Goal: Task Accomplishment & Management: Manage account settings

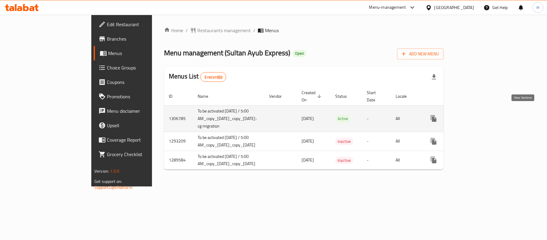
click at [480, 116] on icon "enhanced table" at bounding box center [476, 118] width 5 height 5
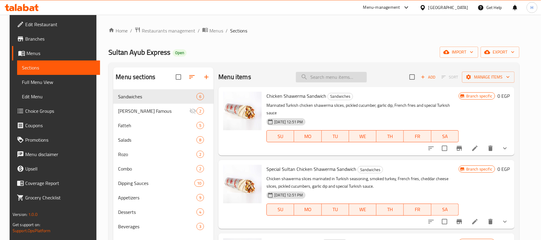
click at [329, 79] on input "search" at bounding box center [331, 77] width 71 height 11
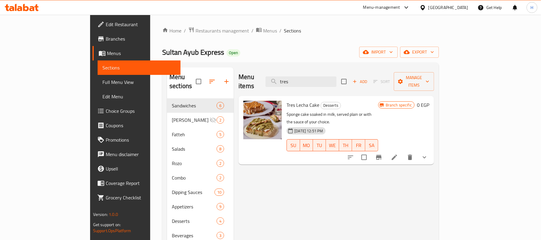
type input "tres"
click at [310, 44] on div "Home / Restaurants management / Menus / Sections Sultan Ayub Express Open impor…" at bounding box center [300, 169] width 277 height 285
click at [434, 52] on span "export" at bounding box center [419, 52] width 29 height 8
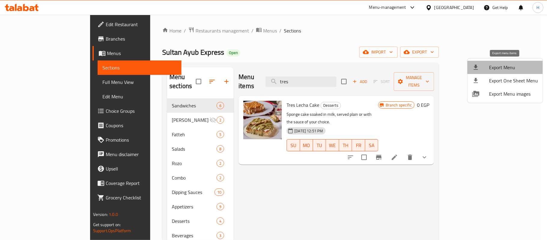
click at [512, 69] on span "Export Menu" at bounding box center [513, 67] width 49 height 7
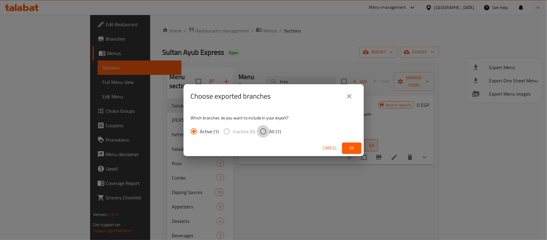
click at [266, 130] on input "All (1)" at bounding box center [263, 131] width 13 height 13
radio input "true"
click at [352, 144] on span "Ok" at bounding box center [352, 148] width 10 height 8
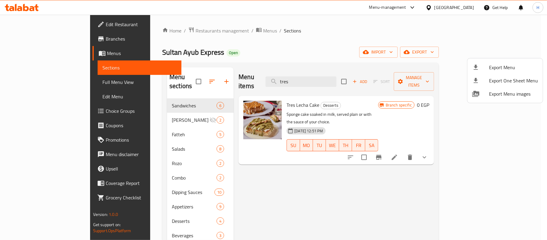
click at [513, 138] on div at bounding box center [273, 120] width 547 height 240
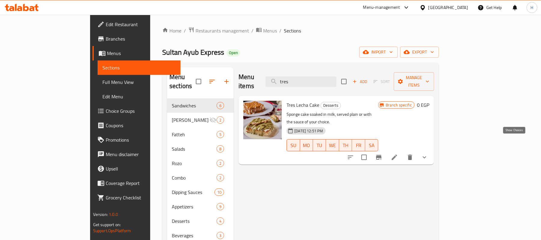
click at [428, 153] on icon "show more" at bounding box center [424, 156] width 7 height 7
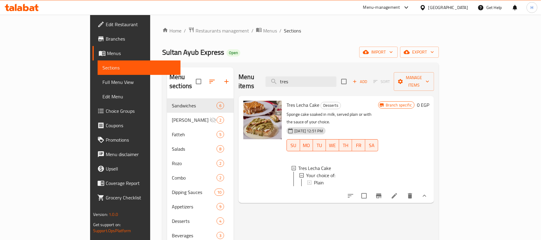
click at [268, 205] on div "Menu items tres Add Sort Manage items Tres Lecha Cake Desserts Sponge cake soak…" at bounding box center [334, 187] width 200 height 240
drag, startPoint x: 51, startPoint y: 83, endPoint x: 8, endPoint y: 92, distance: 44.0
click at [102, 83] on span "Full Menu View" at bounding box center [138, 81] width 73 height 7
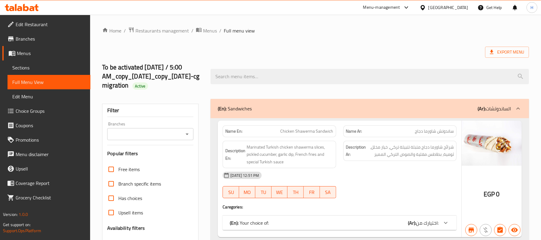
click at [188, 136] on icon "Open" at bounding box center [186, 133] width 7 height 7
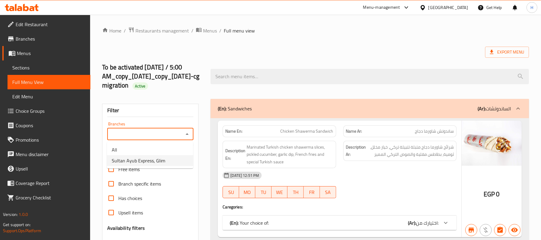
click at [158, 161] on span "Sultan Ayub Express, Glim" at bounding box center [138, 160] width 53 height 7
type input "Sultan Ayub Express, Glim"
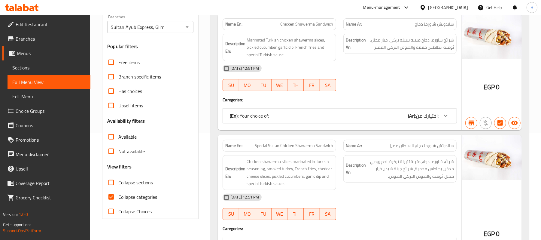
scroll to position [160, 0]
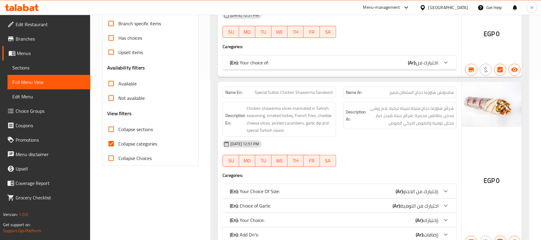
drag, startPoint x: 150, startPoint y: 142, endPoint x: 220, endPoint y: 166, distance: 73.7
click at [150, 142] on span "Collapse categories" at bounding box center [137, 143] width 39 height 7
click at [118, 142] on input "Collapse categories" at bounding box center [111, 143] width 14 height 14
checkbox input "false"
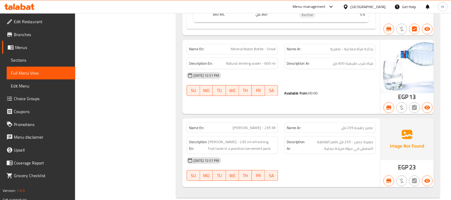
scroll to position [11445, 0]
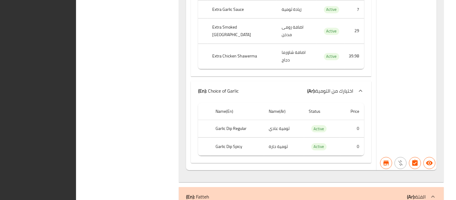
scroll to position [0, 0]
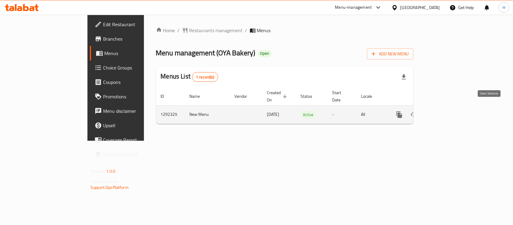
click at [446, 111] on icon "enhanced table" at bounding box center [442, 114] width 7 height 7
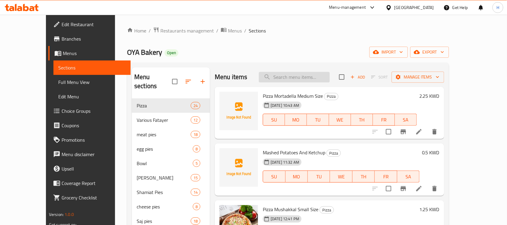
click at [324, 77] on input "search" at bounding box center [294, 77] width 71 height 11
paste input "c"
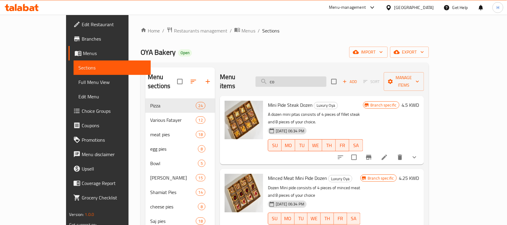
type input "c"
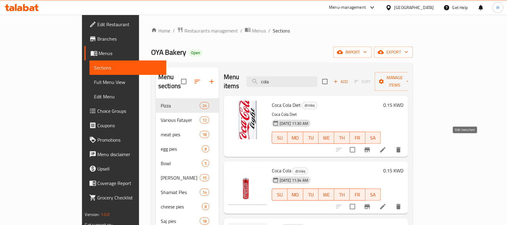
type input "cola"
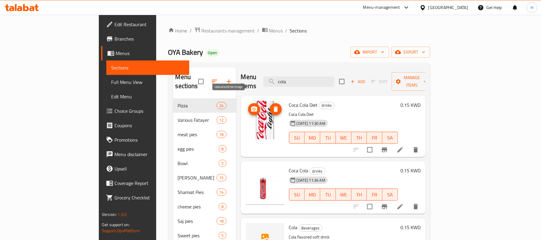
click at [253, 108] on circle "upload picture" at bounding box center [254, 109] width 2 height 2
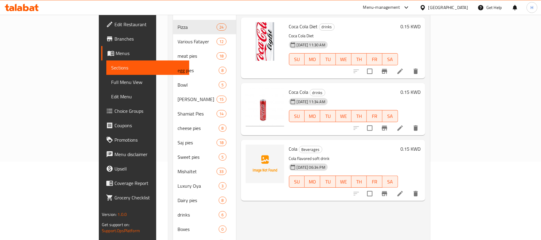
scroll to position [114, 0]
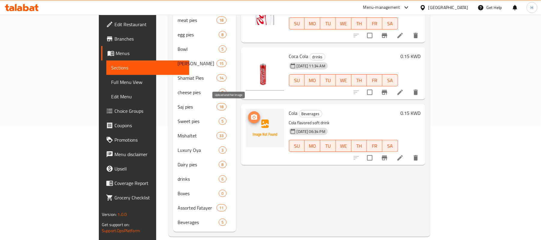
click at [248, 114] on span "upload picture" at bounding box center [254, 117] width 12 height 7
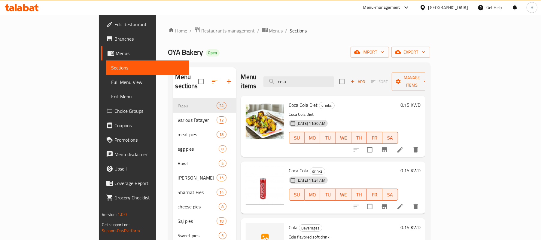
click at [289, 100] on span "Coca Cola Diet" at bounding box center [303, 104] width 29 height 9
copy h6 "Coca Cola Diet"
click at [278, 67] on div "Menu sections Pizza 24 Various Fatayer 12 meat pies 18 egg pies 8 Bowl 5 Fataye…" at bounding box center [299, 206] width 262 height 288
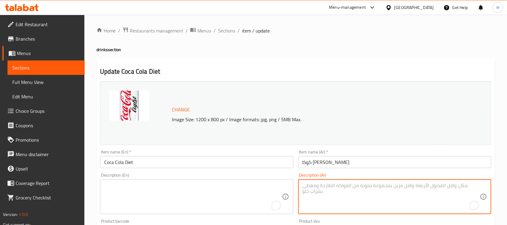
type textarea "كوكاكولا دايت"
click at [249, 67] on h2 "Update Coca Cola Diet" at bounding box center [295, 71] width 391 height 9
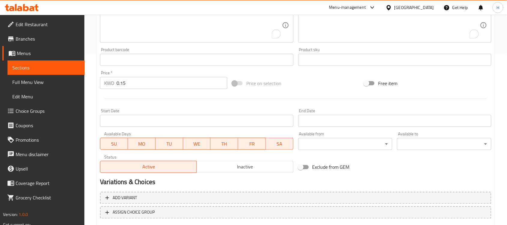
scroll to position [207, 0]
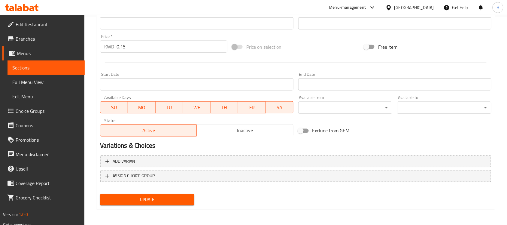
click at [148, 201] on span "Update" at bounding box center [147, 200] width 85 height 8
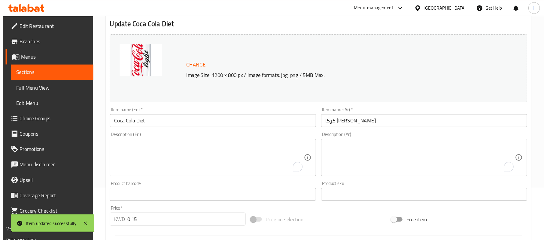
scroll to position [0, 0]
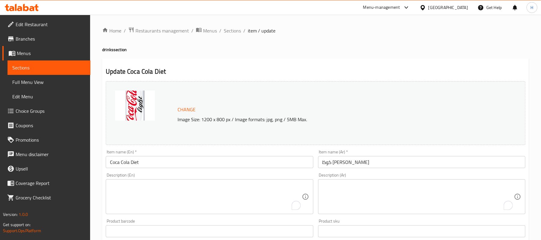
click at [236, 165] on input "Coca Cola Diet" at bounding box center [209, 162] width 207 height 12
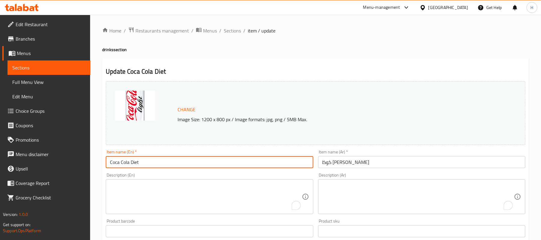
click at [278, 60] on div "Update Coca Cola Diet Change Image Size: 1200 x 800 px / Image formats: jpg, pn…" at bounding box center [315, 237] width 427 height 358
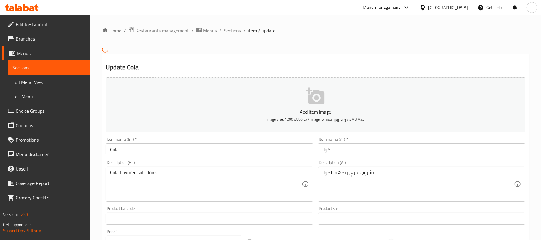
click at [94, 91] on div "Home / Restaurants management / Menus / Sections / item / update Update Cola Ad…" at bounding box center [315, 218] width 451 height 406
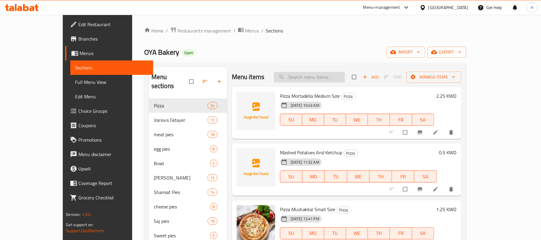
click at [332, 76] on input "search" at bounding box center [309, 77] width 71 height 11
paste input "Coca Cola Diet"
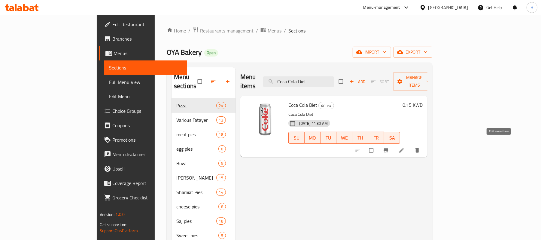
type input "Coca Cola Diet"
click at [406, 147] on link at bounding box center [401, 150] width 7 height 6
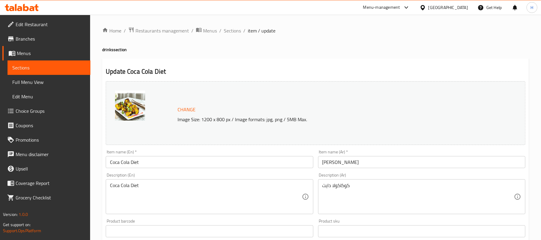
click at [138, 110] on img at bounding box center [130, 105] width 30 height 30
click at [186, 107] on span "Change" at bounding box center [186, 109] width 18 height 9
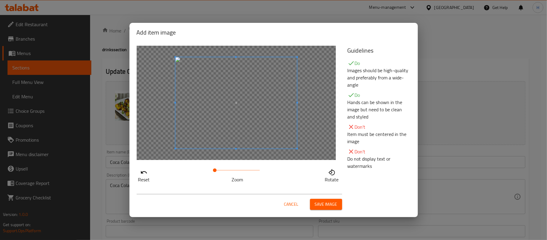
click at [331, 204] on span "Save image" at bounding box center [326, 204] width 23 height 8
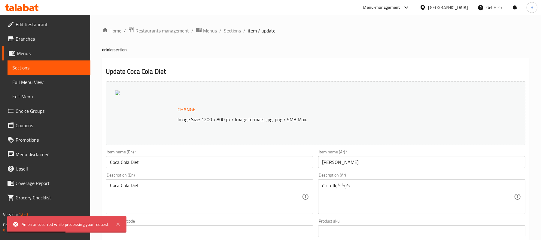
click at [233, 32] on span "Sections" at bounding box center [232, 30] width 17 height 7
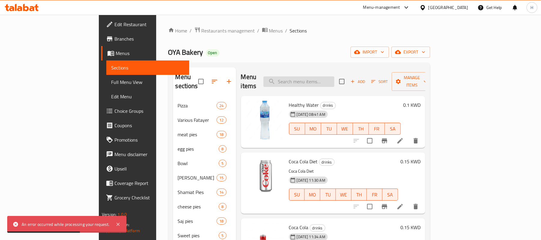
click at [324, 76] on input "search" at bounding box center [298, 81] width 71 height 11
paste input "Coca Cola Diet"
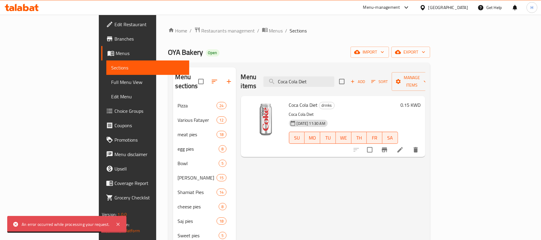
type input "Coca Cola Diet"
click at [318, 169] on div "Menu items Coca Cola Diet Add Sort Manage items Coca Cola Diet drinks Coca Cola…" at bounding box center [330, 206] width 189 height 278
click at [289, 110] on p "Coca Cola Diet" at bounding box center [343, 114] width 109 height 8
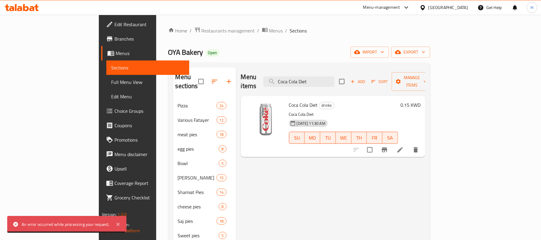
click at [288, 181] on div "Menu items Coca Cola Diet Add Sort Manage items Coca Cola Diet drinks Coca Cola…" at bounding box center [330, 206] width 189 height 278
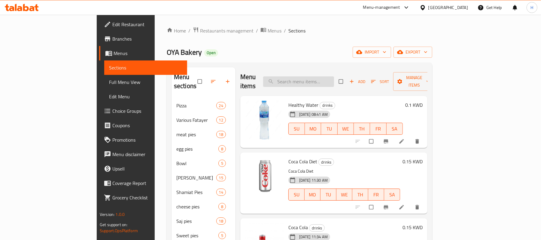
click at [321, 80] on input "search" at bounding box center [298, 81] width 71 height 11
paste input "Coca Cola Diet"
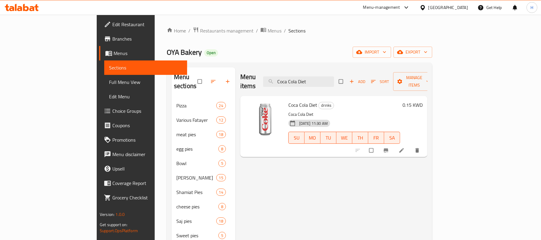
type input "Coca Cola Diet"
click at [334, 76] on input "Coca Cola Diet" at bounding box center [298, 81] width 71 height 11
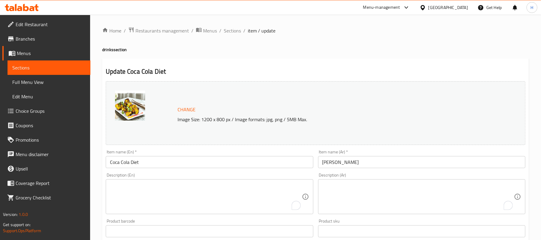
click at [183, 110] on span "Change" at bounding box center [186, 109] width 18 height 9
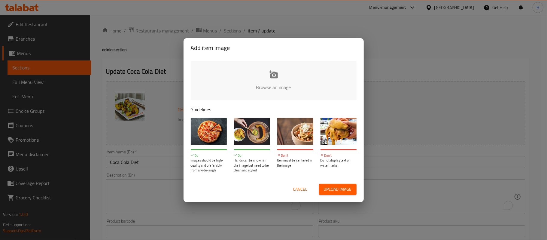
click at [255, 65] on input "file" at bounding box center [477, 89] width 572 height 56
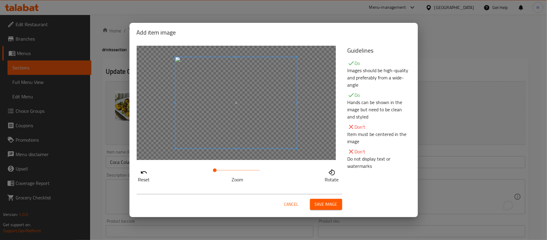
click at [324, 204] on span "Save image" at bounding box center [326, 204] width 23 height 8
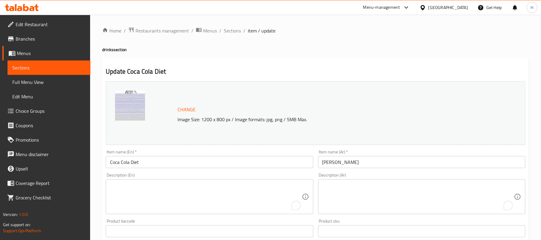
scroll to position [193, 0]
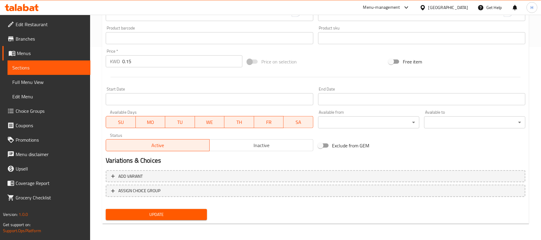
click at [179, 217] on span "Update" at bounding box center [156, 214] width 92 height 8
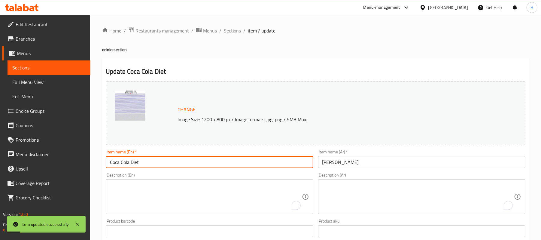
click at [171, 167] on input "Coca Cola Diet" at bounding box center [209, 162] width 207 height 12
click at [234, 31] on span "Sections" at bounding box center [232, 30] width 17 height 7
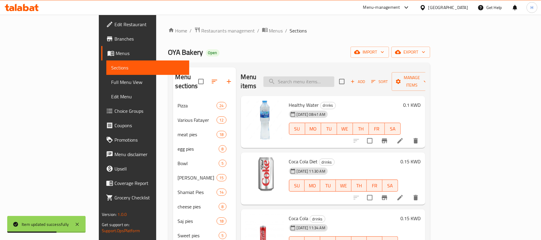
click at [328, 76] on input "search" at bounding box center [298, 81] width 71 height 11
paste input "Coca Cola Diet"
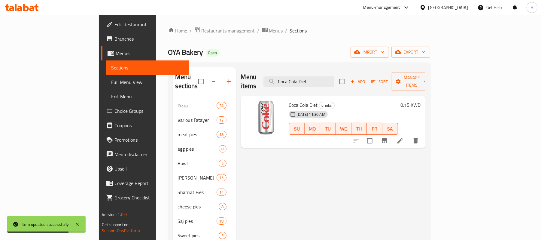
type input "Coca Cola Diet"
click at [307, 168] on div "Menu items Coca Cola Diet Add Sort Manage items Coca Cola Diet drinks 24-08-202…" at bounding box center [330, 206] width 189 height 278
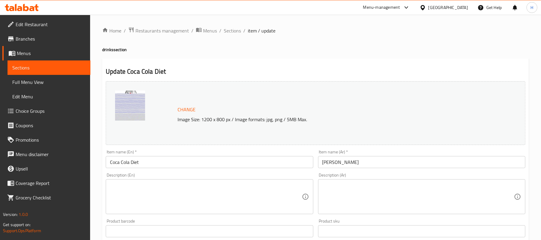
click at [131, 164] on input "Coca Cola Diet" at bounding box center [209, 162] width 207 height 12
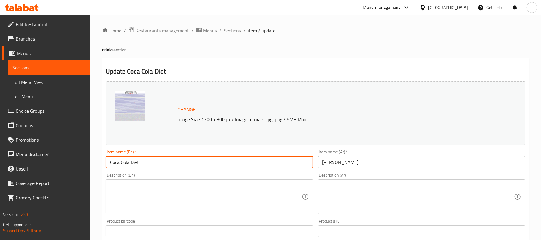
click at [131, 164] on input "Coca Cola Diet" at bounding box center [209, 162] width 207 height 12
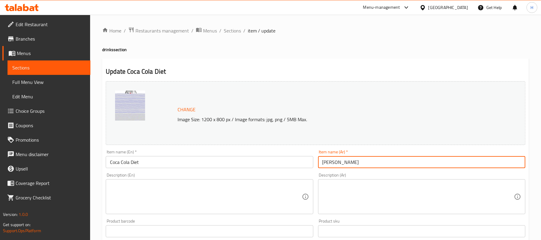
click at [381, 164] on input "[PERSON_NAME]" at bounding box center [421, 162] width 207 height 12
type input "كوكا [PERSON_NAME]"
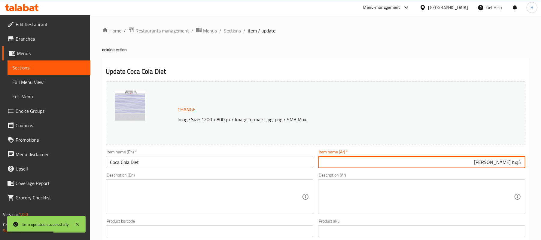
click at [406, 165] on input "كوكا [PERSON_NAME]" at bounding box center [421, 162] width 207 height 12
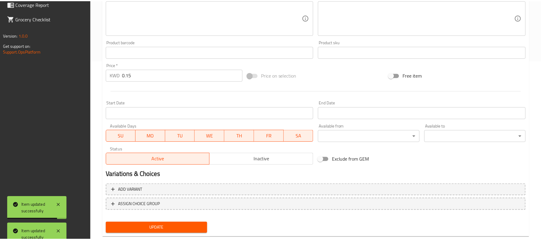
scroll to position [193, 0]
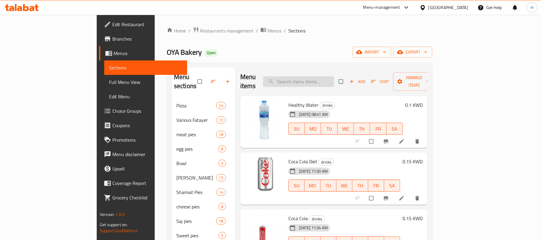
click at [322, 76] on input "search" at bounding box center [298, 81] width 71 height 11
paste input "Coca Cola Diet"
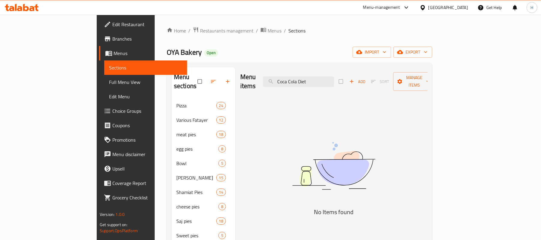
type input "Coca Cola Diet"
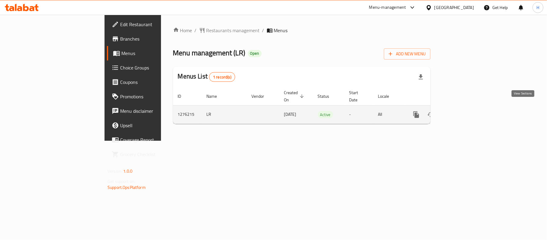
click at [463, 111] on icon "enhanced table" at bounding box center [459, 114] width 7 height 7
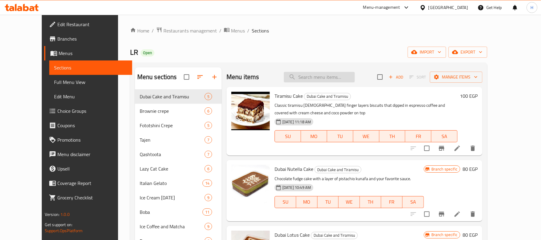
click at [334, 75] on input "search" at bounding box center [319, 77] width 71 height 11
paste input "فانيليا"
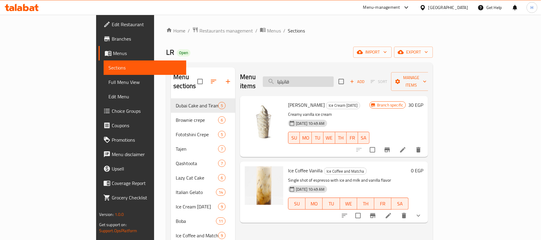
click at [334, 76] on input "فانيليا" at bounding box center [298, 81] width 71 height 11
paste input "اتيه"
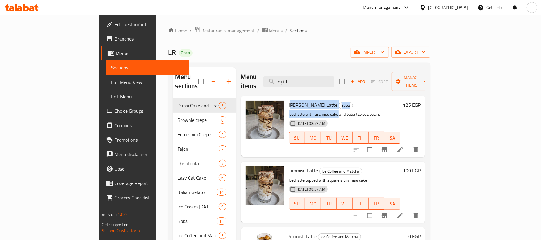
drag, startPoint x: 274, startPoint y: 97, endPoint x: 303, endPoint y: 126, distance: 40.8
click at [314, 101] on div "Boba Tiramisu Latte Boba iced latte with tiramisu cake and boba tapioca pearls …" at bounding box center [344, 126] width 116 height 56
click at [293, 166] on h6 "Tiramisu Latte Ice Coffee and Matcha" at bounding box center [344, 170] width 111 height 8
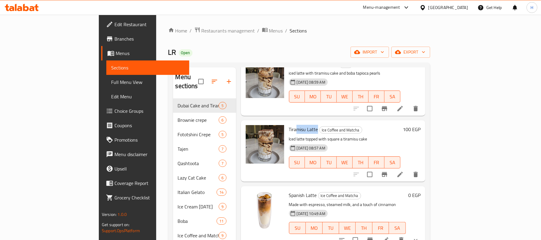
scroll to position [80, 0]
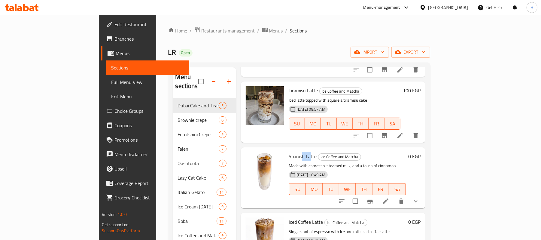
drag, startPoint x: 278, startPoint y: 150, endPoint x: 293, endPoint y: 168, distance: 23.6
click at [295, 152] on div "Spanish Latte Ice Coffee and Matcha Made with espresso, steamed milk, and a tou…" at bounding box center [347, 178] width 122 height 56
drag, startPoint x: 287, startPoint y: 220, endPoint x: 318, endPoint y: 228, distance: 31.4
click at [313, 226] on div "Iced Coffee Latte Ice Coffee and Matcha Single shot of espresso with ice and mi…" at bounding box center [347, 243] width 122 height 56
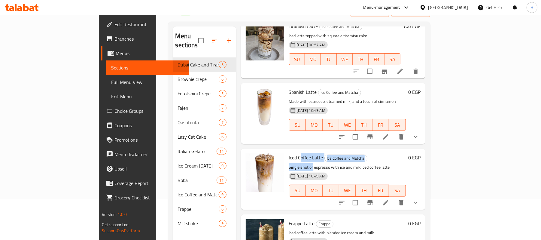
scroll to position [84, 0]
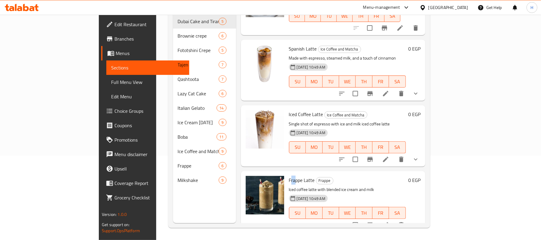
click at [294, 176] on h6 "Frappe Latte Frappe" at bounding box center [347, 180] width 117 height 8
click at [361, 160] on div "Menu items لاتيه Add Sort Manage items Boba Tiramisu Latte Boba iced latte with…" at bounding box center [330, 103] width 189 height 240
click at [289, 110] on span "Iced Coffee Latte" at bounding box center [306, 114] width 34 height 9
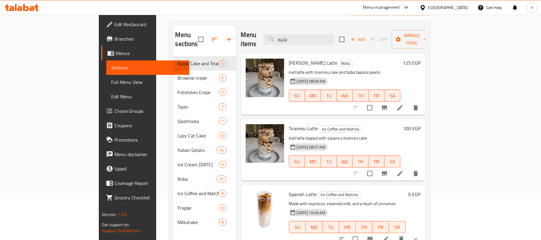
scroll to position [0, 0]
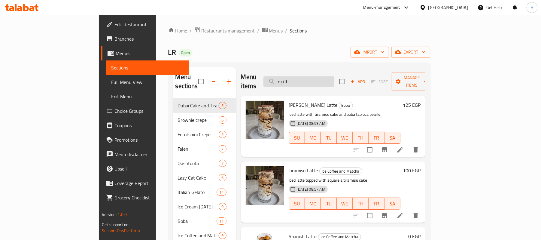
click at [332, 80] on input "لاتيه" at bounding box center [298, 81] width 71 height 11
paste input "انيليا"
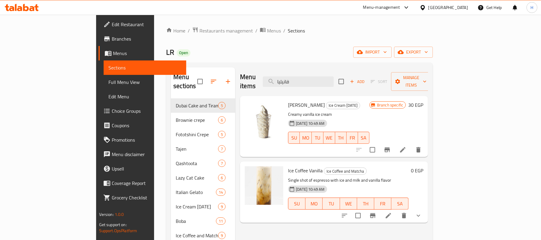
click at [288, 166] on span "Ice Coffee Vanilla" at bounding box center [305, 170] width 35 height 9
click at [422, 212] on icon "show more" at bounding box center [418, 215] width 7 height 7
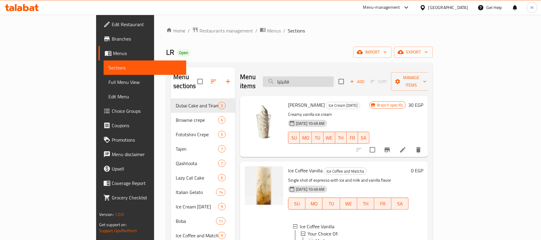
click at [334, 77] on input "فانيليا" at bounding box center [298, 81] width 71 height 11
paste input "راميل"
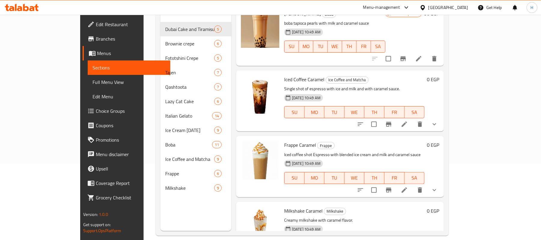
scroll to position [80, 0]
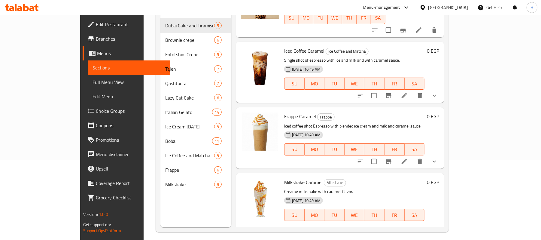
scroll to position [548, 0]
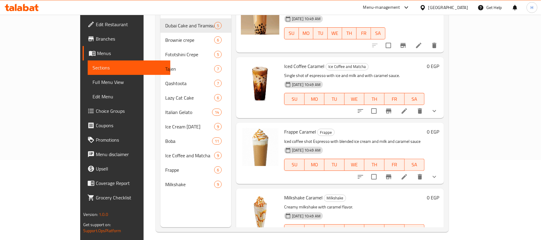
scroll to position [497, 0]
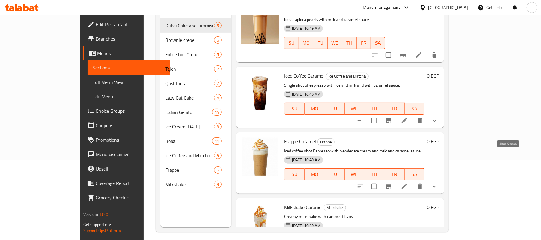
click at [438, 183] on icon "show more" at bounding box center [434, 186] width 7 height 7
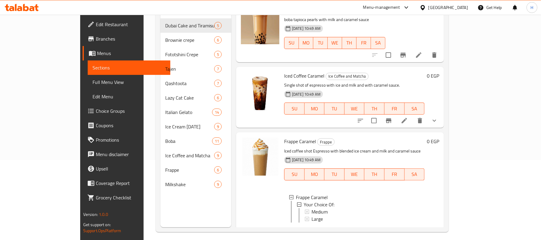
click at [438, 228] on icon "show more" at bounding box center [434, 231] width 7 height 7
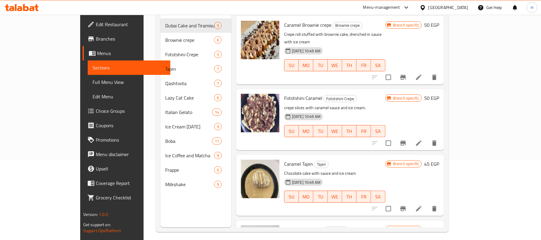
scroll to position [0, 0]
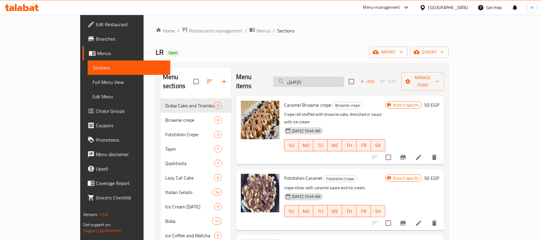
click at [336, 77] on input "كراميل" at bounding box center [308, 81] width 71 height 11
paste input "اتيه"
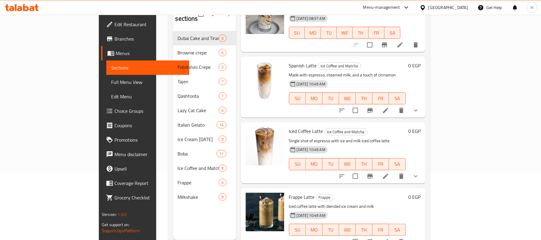
scroll to position [80, 0]
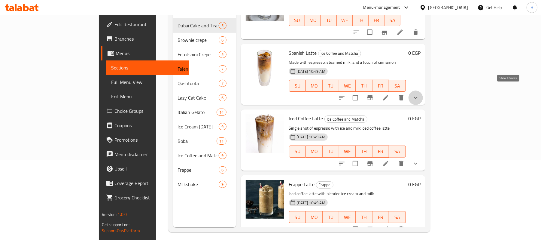
click at [419, 94] on icon "show more" at bounding box center [415, 97] width 7 height 7
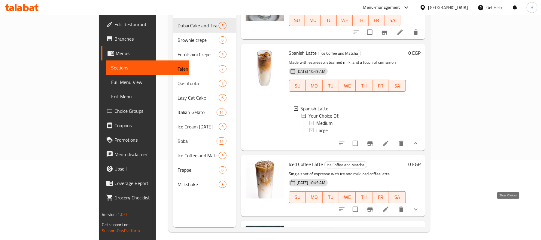
click at [417, 208] on icon "show more" at bounding box center [416, 209] width 4 height 2
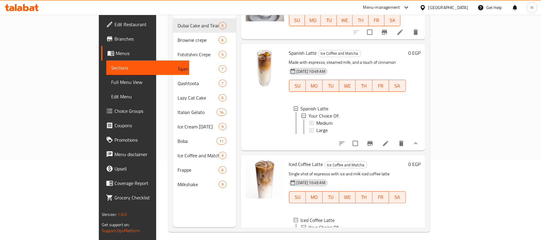
drag, startPoint x: 233, startPoint y: 138, endPoint x: 220, endPoint y: 141, distance: 13.1
click at [243, 138] on div at bounding box center [264, 97] width 43 height 102
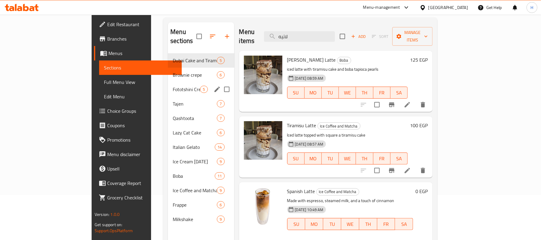
scroll to position [0, 0]
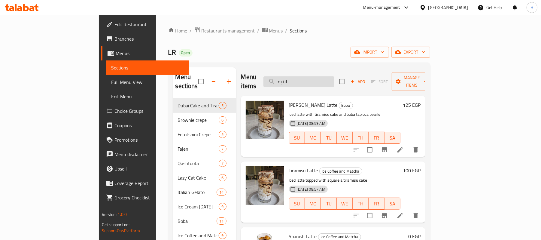
click at [325, 76] on input "لاتيه" at bounding box center [298, 81] width 71 height 11
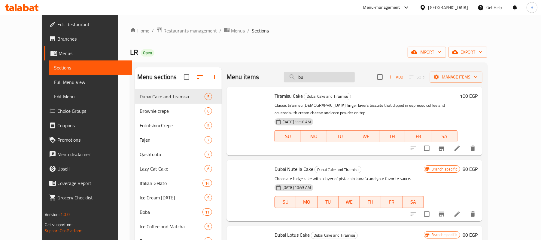
type input "buy"
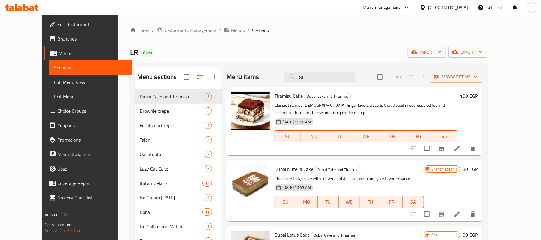
type input "buy"
click at [334, 80] on input "search" at bounding box center [319, 77] width 71 height 11
paste input "فانيليا"
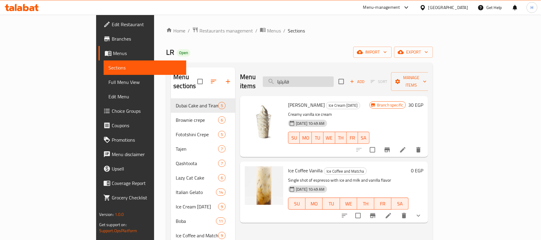
click at [334, 78] on input "فانيليا" at bounding box center [298, 81] width 71 height 11
paste input "وكا"
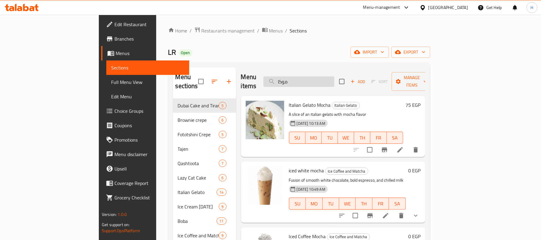
click at [334, 76] on input "موكا" at bounding box center [298, 81] width 71 height 11
paste input "وايت"
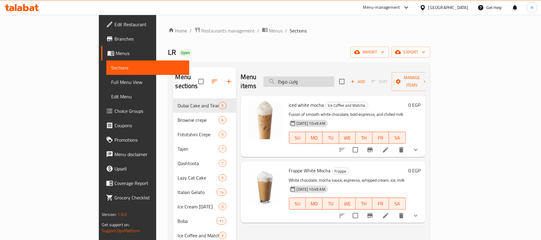
click at [324, 76] on input "وايت موكا" at bounding box center [298, 81] width 71 height 11
paste input "وتس"
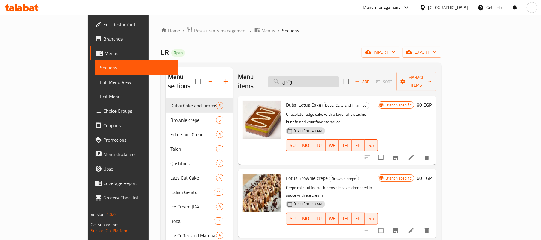
click at [339, 82] on input "لوتس" at bounding box center [303, 81] width 71 height 11
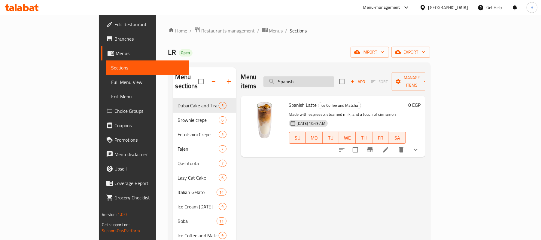
click at [334, 77] on input "Spanish" at bounding box center [298, 81] width 71 height 11
paste input "سبانيش"
click at [419, 146] on icon "show more" at bounding box center [415, 149] width 7 height 7
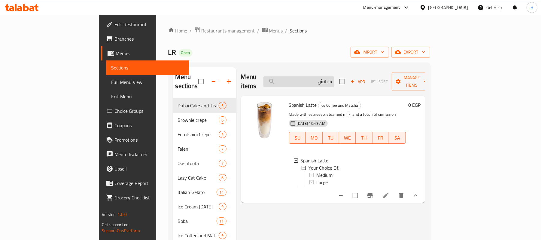
click at [334, 77] on input "سبانش" at bounding box center [298, 81] width 71 height 11
paste input "لاتيه فرابيه"
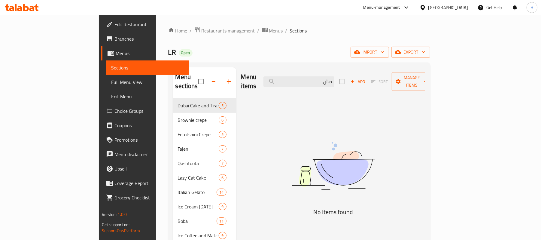
type input "م"
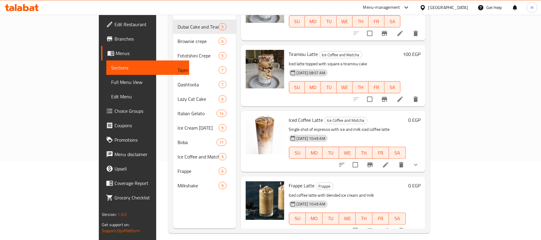
scroll to position [84, 0]
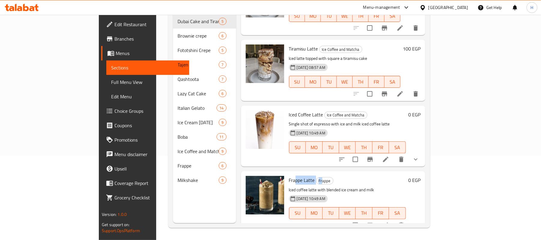
drag, startPoint x: 271, startPoint y: 171, endPoint x: 296, endPoint y: 171, distance: 24.6
click at [296, 176] on h6 "Frappe Latte Frappe" at bounding box center [347, 180] width 117 height 8
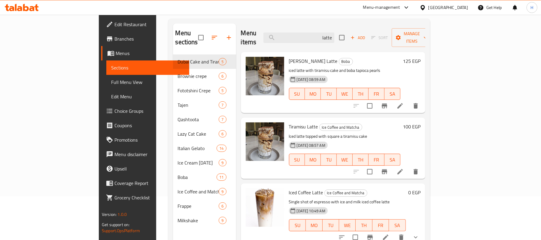
scroll to position [0, 0]
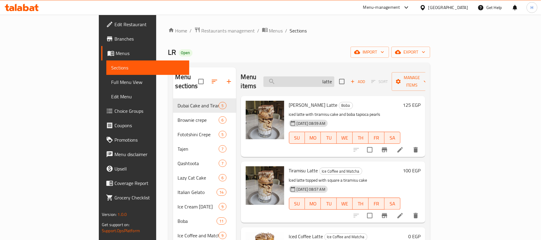
click at [334, 77] on input "latte" at bounding box center [298, 81] width 71 height 11
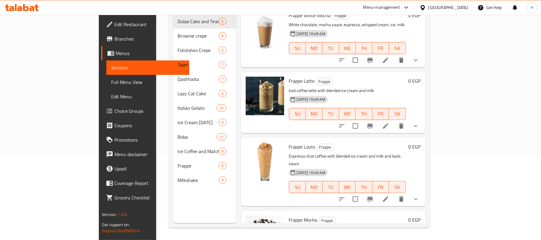
scroll to position [168, 0]
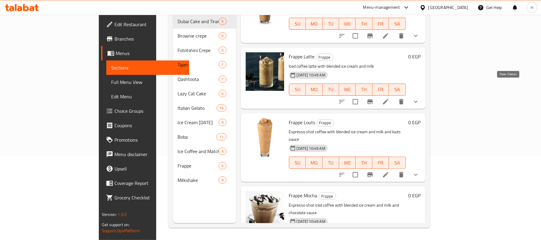
click at [419, 98] on icon "show more" at bounding box center [415, 101] width 7 height 7
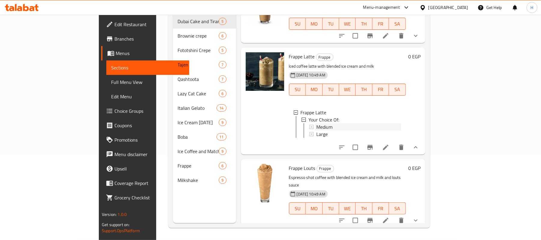
click at [316, 123] on span "Medium" at bounding box center [324, 126] width 16 height 7
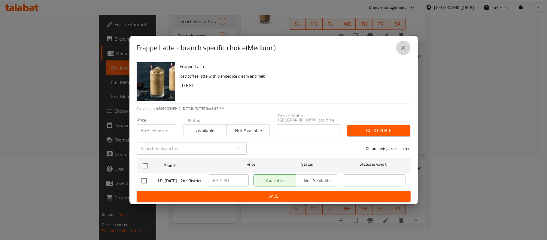
click at [401, 46] on icon "close" at bounding box center [403, 48] width 4 height 4
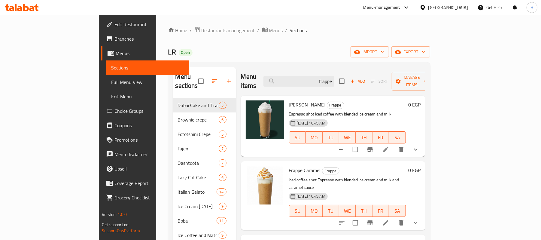
scroll to position [0, 0]
click at [349, 110] on p "Espresso shot Iced coffee with blended ice cream and milk" at bounding box center [347, 114] width 117 height 8
click at [289, 100] on span "[PERSON_NAME]" at bounding box center [307, 104] width 37 height 9
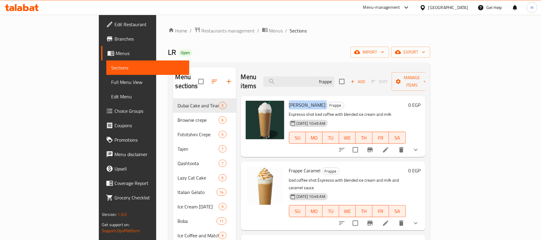
copy h6 "[PERSON_NAME]"
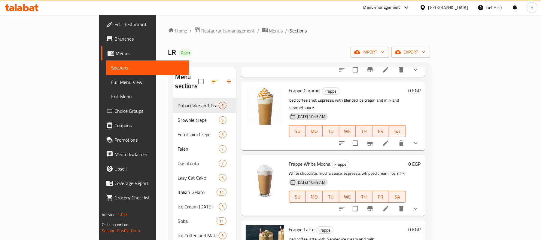
click at [289, 86] on span "Frappe Caramel" at bounding box center [305, 90] width 32 height 9
copy h6 "Caramel"
click at [289, 86] on span "Frappe Caramel" at bounding box center [305, 90] width 32 height 9
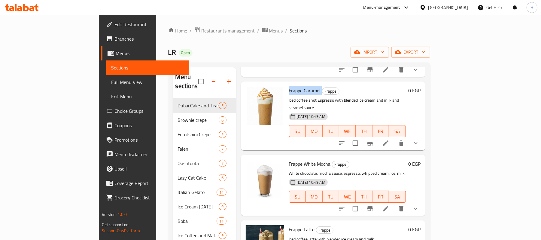
click at [289, 86] on span "Frappe Caramel" at bounding box center [305, 90] width 32 height 9
copy h6 "Frappe Caramel"
click at [340, 169] on p "White chocolate, mocha sauce, espresso, whipped cream, ice, milk" at bounding box center [347, 173] width 117 height 8
click at [339, 176] on div "16-02-2025 10:49 AM SU MO TU WE TH FR SA" at bounding box center [347, 192] width 122 height 32
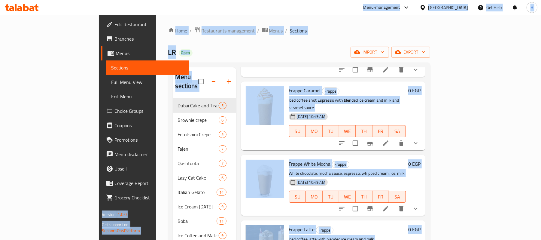
click at [337, 169] on p "White chocolate, mocha sauce, espresso, whipped cream, ice, milk" at bounding box center [347, 173] width 117 height 8
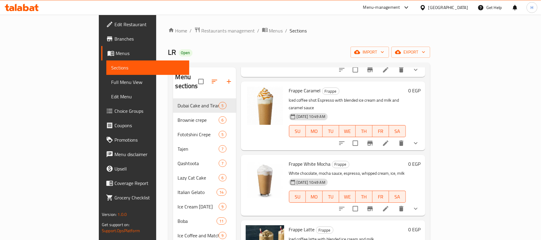
click at [298, 159] on span "Frappe White Mocha" at bounding box center [310, 163] width 42 height 9
copy h6 "Mocha"
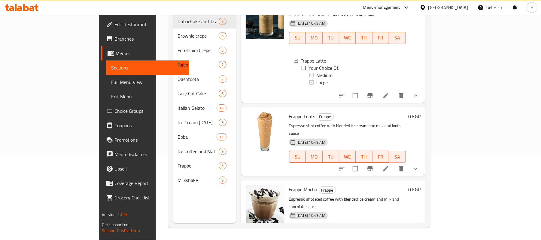
click at [289, 185] on span "Frappe Mocha" at bounding box center [303, 189] width 29 height 9
copy h6 "Frappe Mocha"
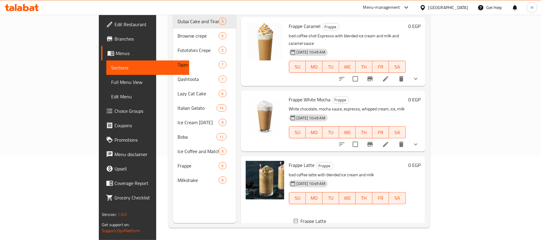
scroll to position [0, 0]
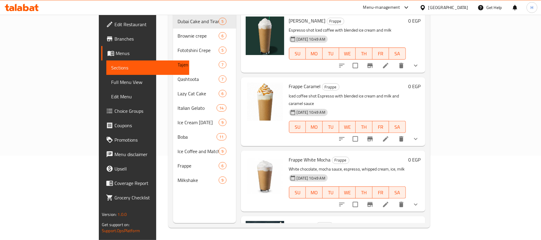
click at [289, 155] on span "Frappe White Mocha" at bounding box center [310, 159] width 42 height 9
copy h6 "Frappe White Mocha"
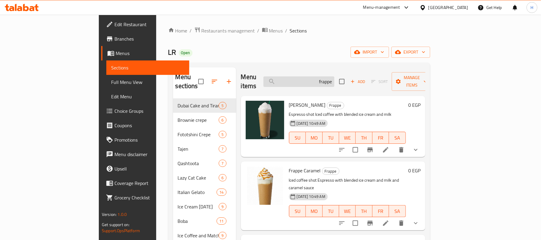
click at [334, 76] on input "frappe" at bounding box center [298, 81] width 71 height 11
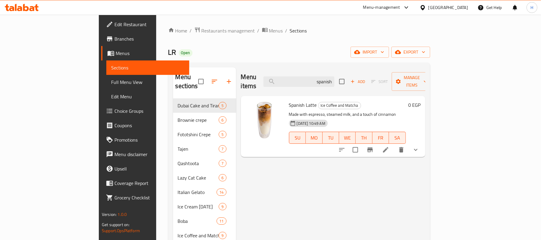
click at [289, 100] on span "Spanish Latte" at bounding box center [303, 104] width 28 height 9
copy h6 "Spanish Latte"
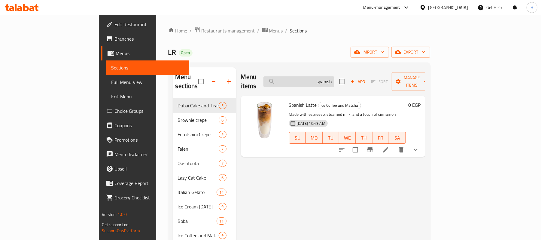
click at [334, 79] on input "spanish" at bounding box center [298, 81] width 71 height 11
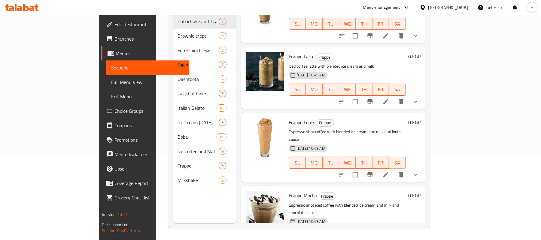
scroll to position [88, 0]
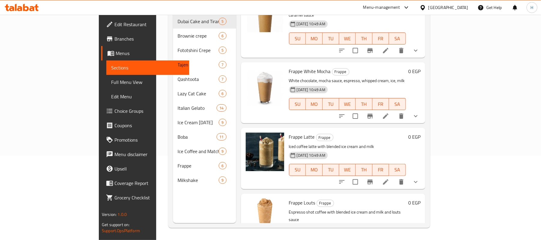
click at [289, 132] on span "Frappe Latte" at bounding box center [302, 136] width 26 height 9
copy h6 "Frappe Latte"
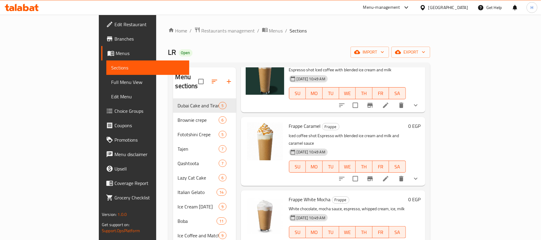
scroll to position [0, 0]
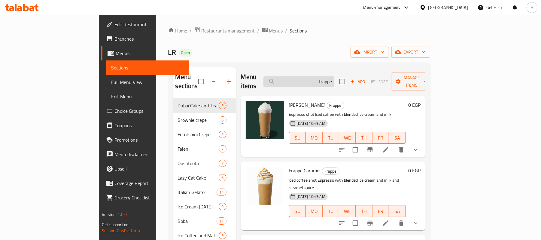
click at [334, 76] on input "frappe" at bounding box center [298, 81] width 71 height 11
paste input "Spanish Latte"
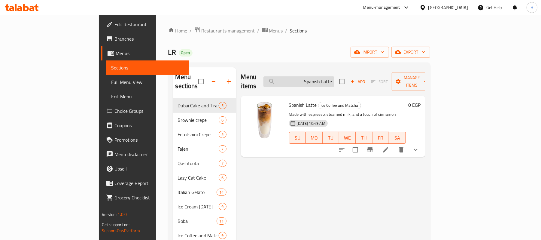
click at [334, 76] on input "Spanish Latte" at bounding box center [298, 81] width 71 height 11
paste input "Frappe Latte"
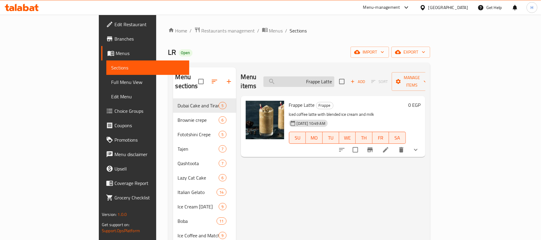
click at [334, 76] on input "Frappe Latte" at bounding box center [298, 81] width 71 height 11
paste input "Vanilla"
click at [334, 79] on input "[PERSON_NAME]" at bounding box center [298, 81] width 71 height 11
paste input "rappe Latt"
click at [334, 77] on input "rappe Latt" at bounding box center [298, 81] width 71 height 11
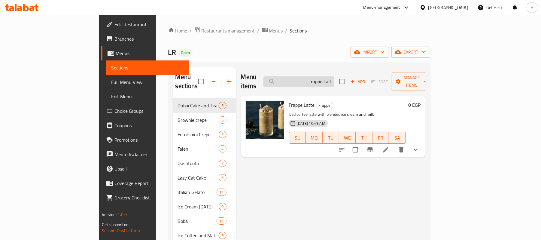
paste input "Spanish"
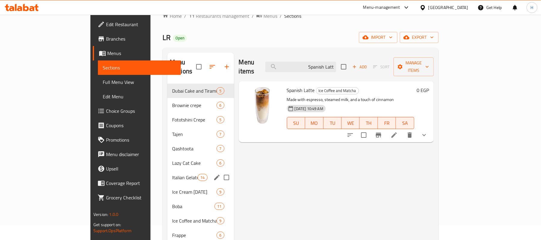
scroll to position [40, 0]
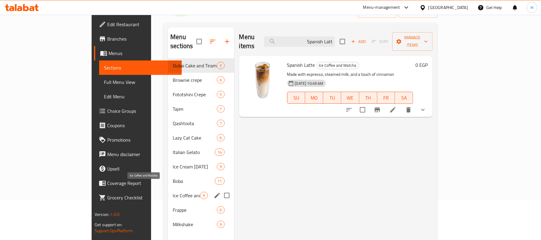
type input "Spanish Latt"
click at [173, 192] on span "Ice Coffee and Matcha" at bounding box center [186, 195] width 27 height 7
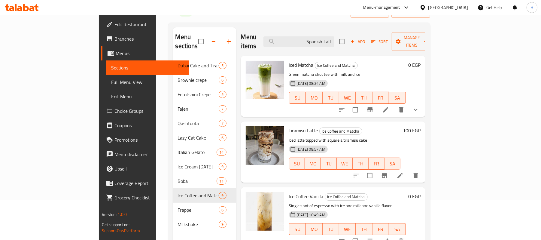
click at [392, 189] on div "Ice Coffee Vanilla Ice Coffee and Matcha Single shot of espresso with ice and m…" at bounding box center [347, 217] width 122 height 56
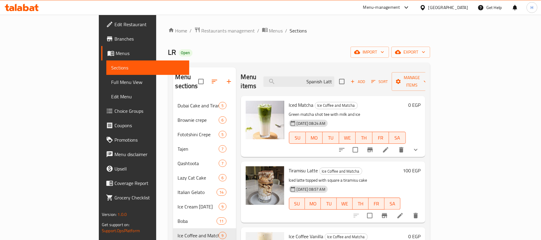
click at [366, 78] on span "Add" at bounding box center [358, 81] width 16 height 7
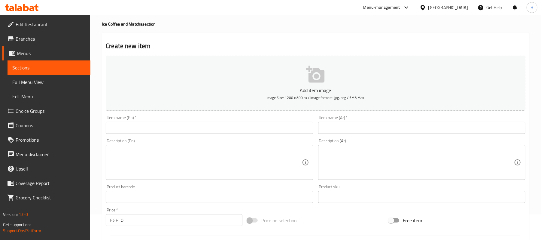
scroll to position [160, 0]
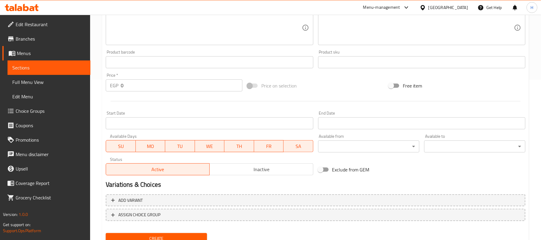
click at [226, 169] on span "Inactive" at bounding box center [261, 169] width 99 height 9
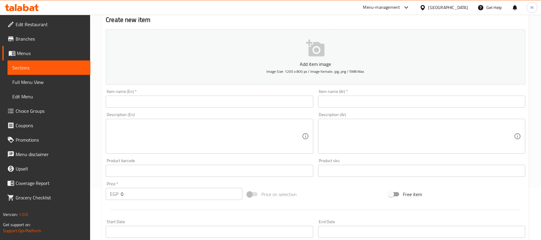
scroll to position [0, 0]
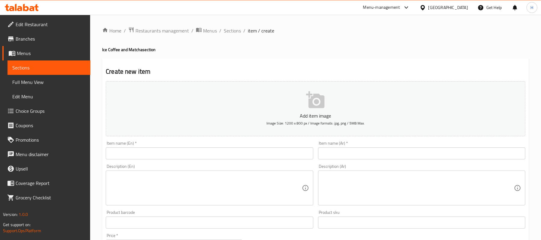
click at [147, 150] on input "text" at bounding box center [209, 153] width 207 height 12
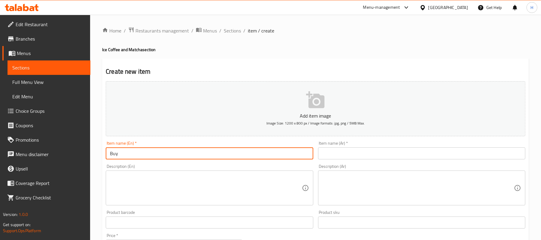
paste input "Spanish Latte"
type input "Buy Medium Spanish Latte And Get The Second For Free"
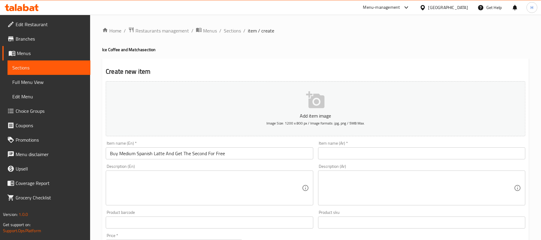
click at [416, 44] on div "Home / Restaurants management / Menus / Sections / item / create Ice Coffee and…" at bounding box center [315, 220] width 427 height 386
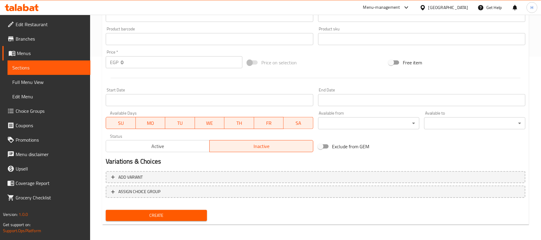
scroll to position [184, 0]
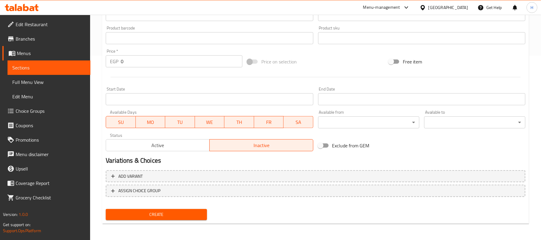
click at [171, 100] on input "Start Date" at bounding box center [209, 99] width 207 height 12
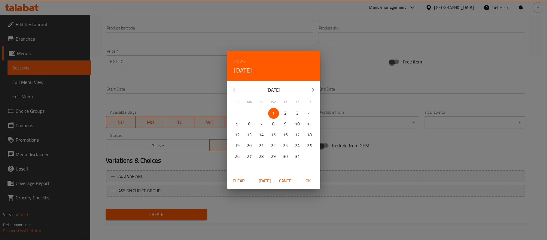
drag, startPoint x: 266, startPoint y: 176, endPoint x: 276, endPoint y: 175, distance: 9.6
click at [266, 176] on button "Today" at bounding box center [264, 180] width 19 height 11
click at [309, 178] on span "OK" at bounding box center [308, 181] width 14 height 8
type input "[DATE]"
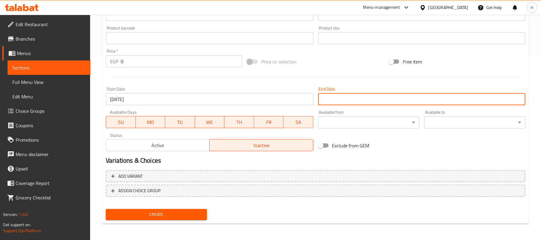
click at [355, 102] on input "Start Date" at bounding box center [421, 99] width 207 height 12
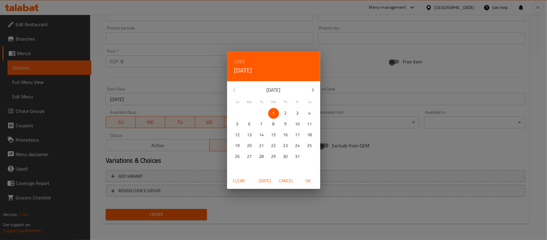
click at [283, 112] on span "2" at bounding box center [285, 113] width 11 height 8
click at [310, 179] on span "OK" at bounding box center [308, 181] width 14 height 8
type input "[DATE]"
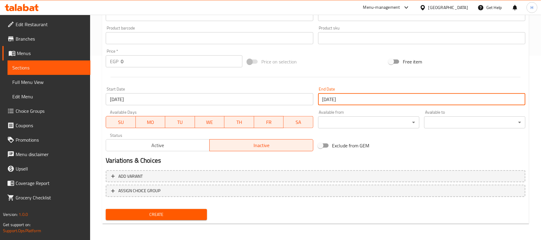
click at [231, 218] on div "Create" at bounding box center [315, 214] width 424 height 16
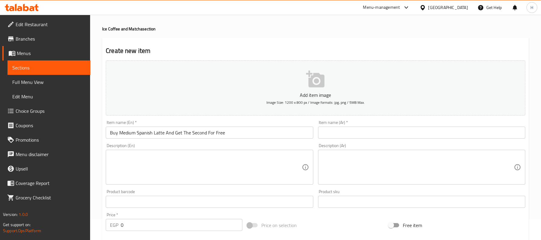
scroll to position [40, 0]
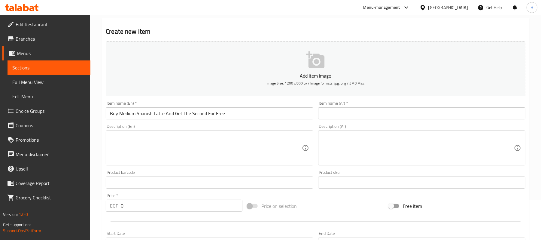
click at [168, 208] on input "0" at bounding box center [182, 205] width 122 height 12
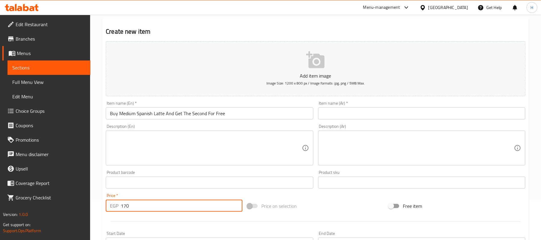
type input "170"
click at [100, 177] on div "Home / Restaurants management / Menus / Sections / item / create Ice Coffee and…" at bounding box center [315, 180] width 451 height 410
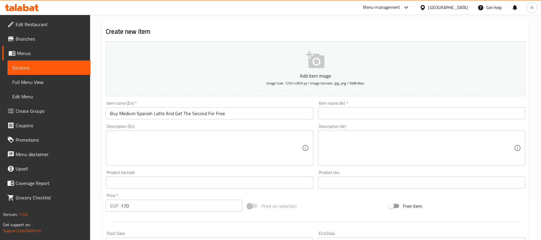
click at [383, 114] on input "text" at bounding box center [421, 113] width 207 height 12
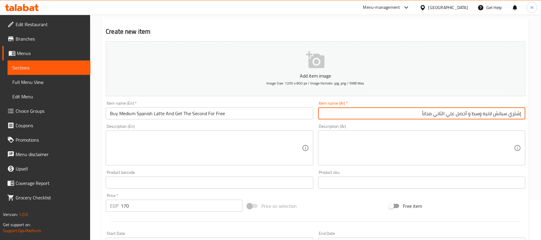
type input "إشتري سبانش لاتيه وسط و أحصل علي الثاني مجاناً"
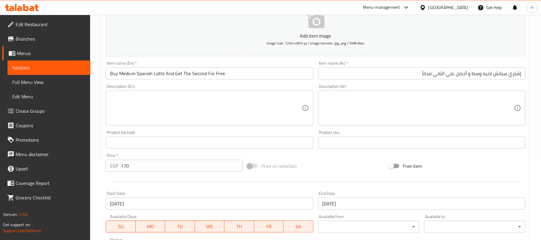
scroll to position [160, 0]
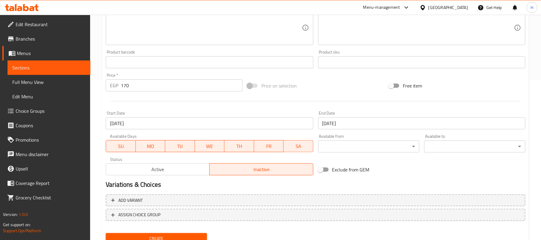
click at [301, 100] on div at bounding box center [315, 101] width 424 height 15
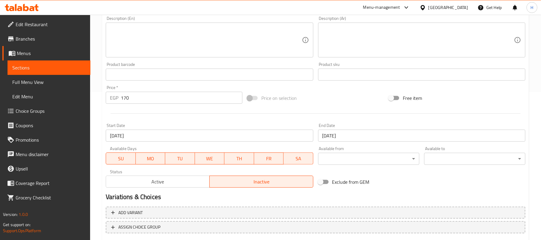
scroll to position [184, 0]
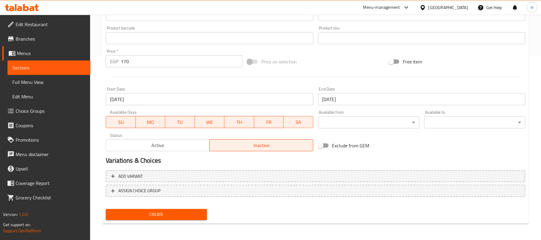
click at [175, 215] on span "Create" at bounding box center [156, 214] width 92 height 8
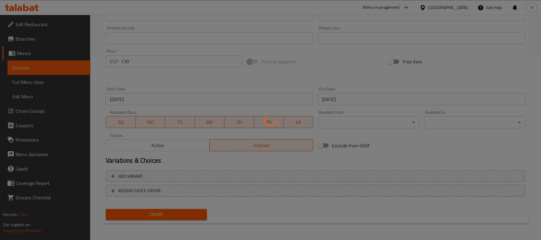
type input "0"
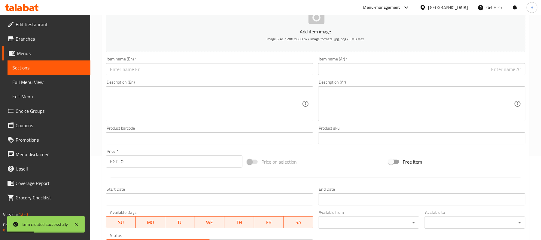
scroll to position [24, 0]
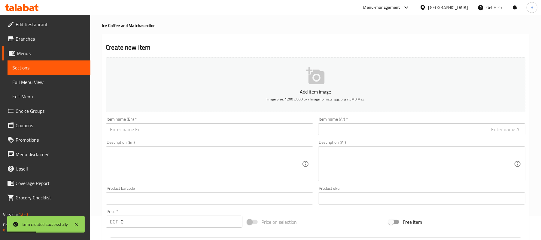
click at [187, 129] on input "text" at bounding box center [209, 129] width 207 height 12
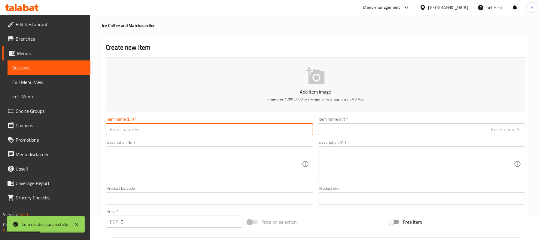
paste input "Buy Medium Spanish Latte And Get The Second For Free"
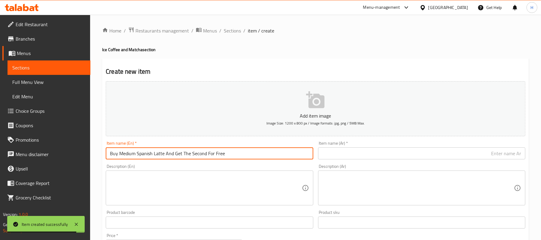
type input "Buy Medium Spanish Latte And Get The Second For Free"
click at [41, 54] on span "Menus" at bounding box center [51, 53] width 69 height 7
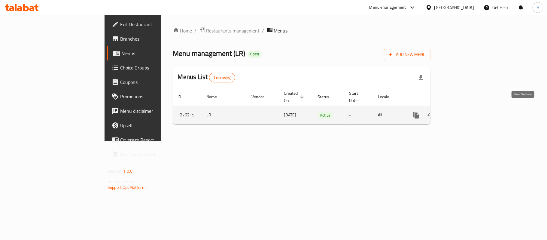
click at [463, 111] on icon "enhanced table" at bounding box center [459, 114] width 7 height 7
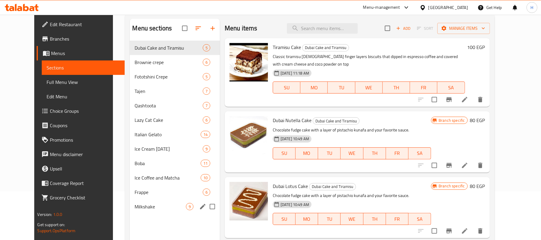
scroll to position [84, 0]
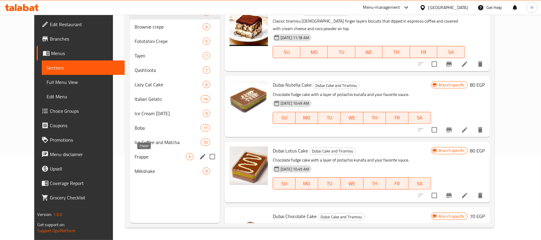
click at [135, 158] on span "Frappe" at bounding box center [160, 156] width 51 height 7
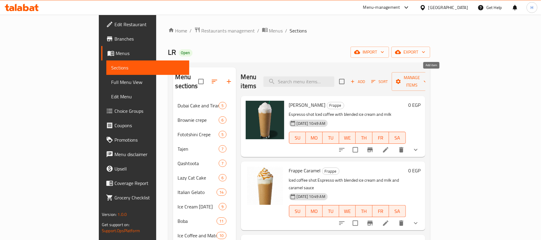
click at [366, 78] on span "Add" at bounding box center [358, 81] width 16 height 7
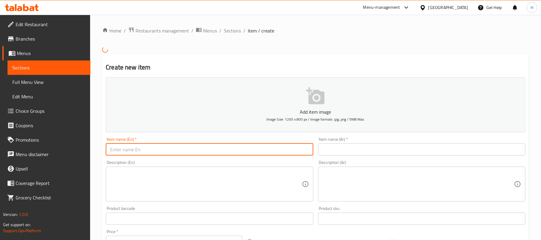
click at [231, 152] on input "text" at bounding box center [209, 149] width 207 height 12
paste input "Buy Medium Spanish Latte And Get The Second For Free"
type input "Buy Medium Spanish Latte And Get The Second For Free"
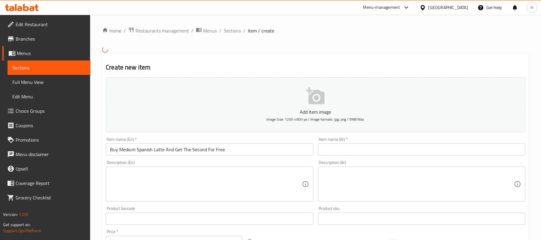
click at [368, 149] on input "text" at bounding box center [421, 149] width 207 height 12
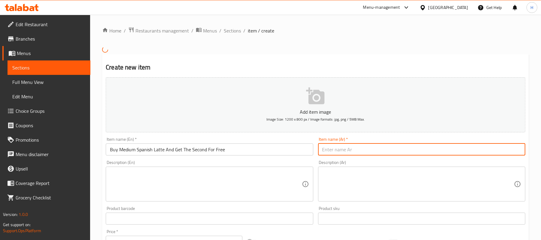
paste input "إشتري سبانش لاتيه وسط و أحصل علي الثاني مجاناً"
type input "إشتري سبانش لاتيه وسط و أحصل علي الثاني مجاناً"
click at [96, 131] on div "Home / Restaurants management / Menus / Sections / item / create Create new ite…" at bounding box center [315, 218] width 451 height 406
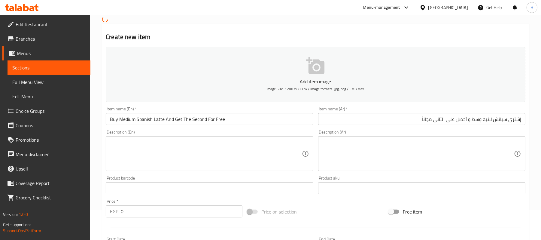
scroll to position [120, 0]
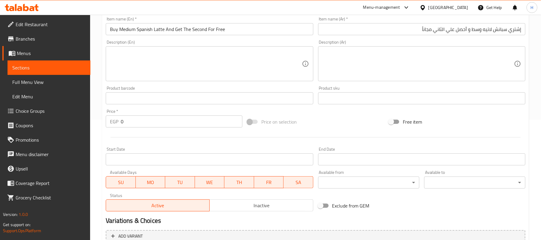
click at [133, 127] on input "0" at bounding box center [182, 121] width 122 height 12
type input "160"
click at [176, 141] on div at bounding box center [315, 137] width 424 height 15
click at [174, 160] on input "Start Date" at bounding box center [209, 159] width 207 height 12
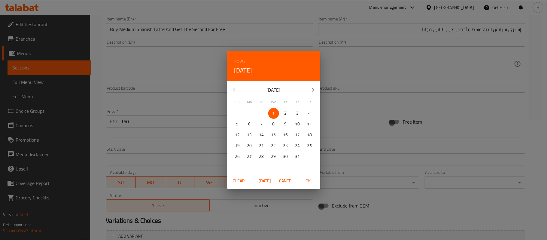
click at [268, 177] on span "Today" at bounding box center [265, 181] width 14 height 8
click at [305, 178] on span "OK" at bounding box center [308, 181] width 14 height 8
type input "[DATE]"
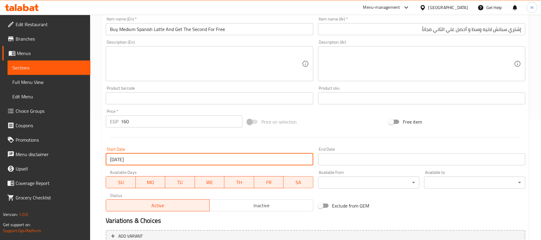
click at [346, 160] on input "Start Date" at bounding box center [421, 159] width 207 height 12
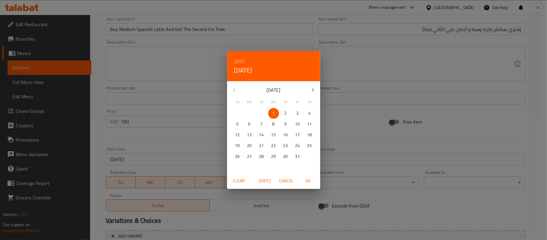
click at [283, 110] on span "2" at bounding box center [285, 113] width 11 height 8
click at [307, 177] on span "OK" at bounding box center [308, 181] width 14 height 8
type input "[DATE]"
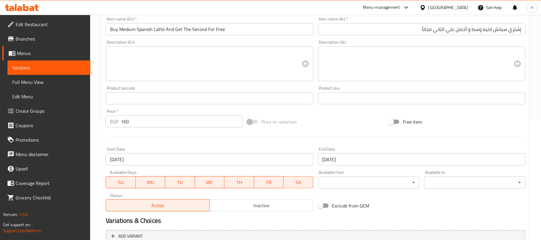
click at [262, 199] on div "Active Inactive" at bounding box center [209, 202] width 207 height 18
drag, startPoint x: 278, startPoint y: 206, endPoint x: 422, endPoint y: 209, distance: 143.9
click at [280, 206] on span "Inactive" at bounding box center [261, 205] width 99 height 9
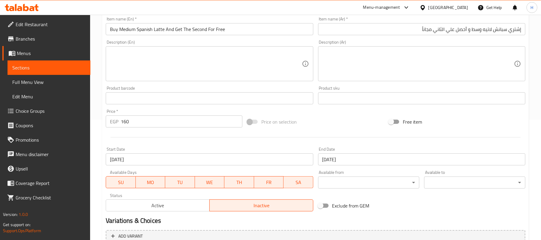
click at [428, 207] on div "Exclude from GEM" at bounding box center [386, 205] width 141 height 16
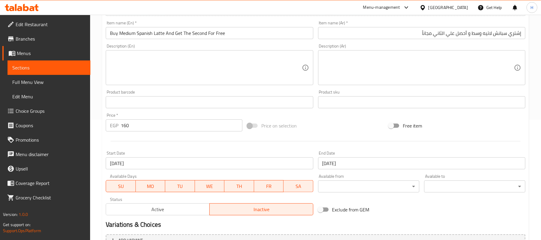
click at [164, 32] on input "Buy Medium Spanish Latte And Get The Second For Free" at bounding box center [209, 33] width 207 height 12
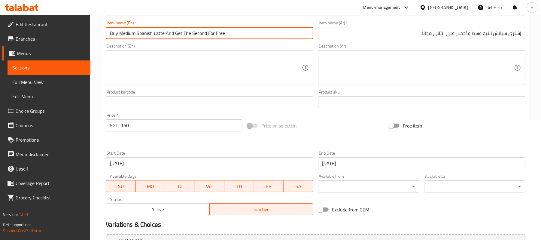
paste input "Frappe"
type input "Buy Medium Frappe Latte And Get The Second For Free"
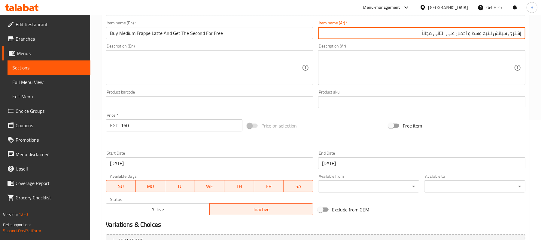
paste input "فرابيه لاتيه"
type input "إشتري فرابيه لاتيه وسط و أحصل علي الثاني مجاناً"
click at [200, 128] on input "160" at bounding box center [182, 125] width 122 height 12
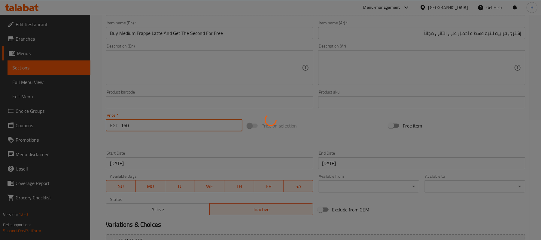
type input "0"
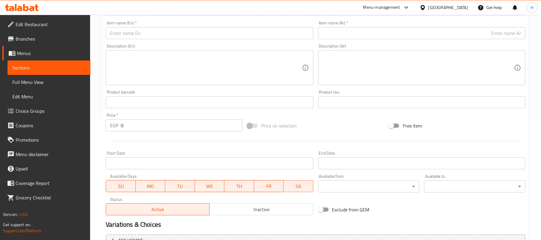
click at [156, 29] on input "text" at bounding box center [209, 33] width 207 height 12
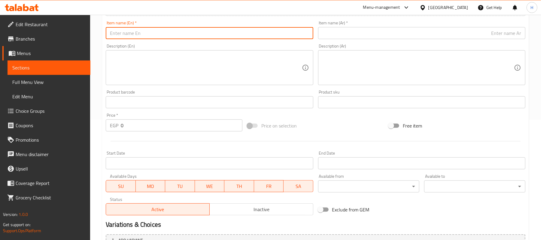
paste input "Buy Medium Spanish Latte And Get The Second For Free"
type input "Buy Medium Spanish Latte And Get The Second For Free"
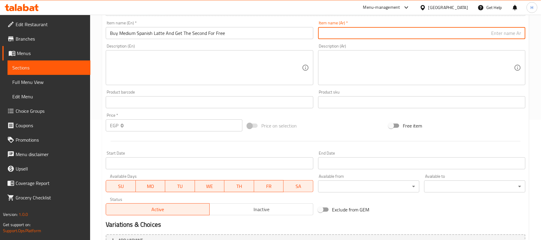
click at [416, 32] on input "text" at bounding box center [421, 33] width 207 height 12
paste input "إشتري سبانش لاتيه وسط و أحصل علي الثاني مجاناً"
type input "إشتري سبانش لاتيه وسط و أحصل علي الثاني مجاناً"
click at [152, 127] on input "0" at bounding box center [182, 125] width 122 height 12
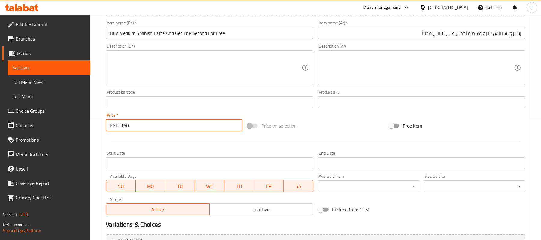
type input "160"
click at [243, 164] on input "Start Date" at bounding box center [209, 163] width 207 height 12
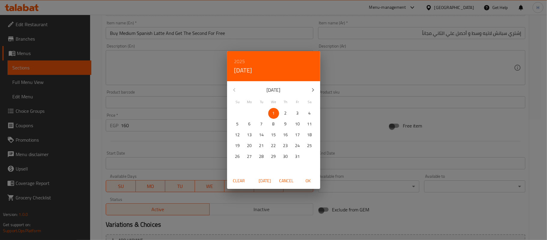
click at [311, 180] on span "OK" at bounding box center [308, 181] width 14 height 8
type input "[DATE]"
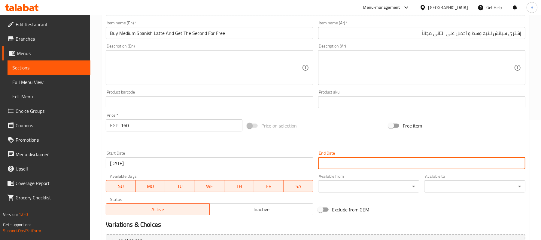
click at [339, 165] on input "Start Date" at bounding box center [421, 163] width 207 height 12
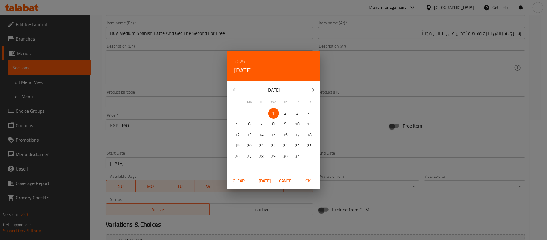
click at [283, 112] on span "2" at bounding box center [285, 113] width 11 height 8
click at [309, 181] on span "OK" at bounding box center [308, 181] width 14 height 8
type input "[DATE]"
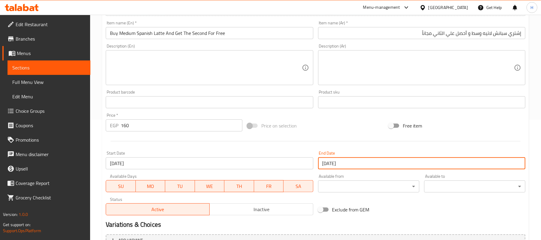
click at [271, 214] on button "Inactive" at bounding box center [261, 209] width 104 height 12
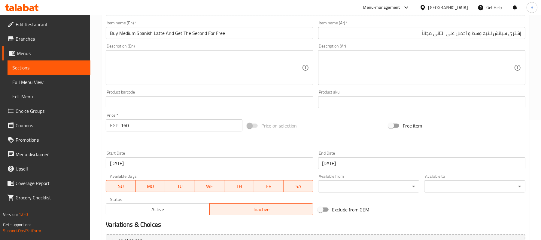
click at [247, 147] on div at bounding box center [315, 141] width 424 height 15
click at [161, 37] on input "Buy Medium Spanish Latte And Get The Second For Free" at bounding box center [209, 33] width 207 height 12
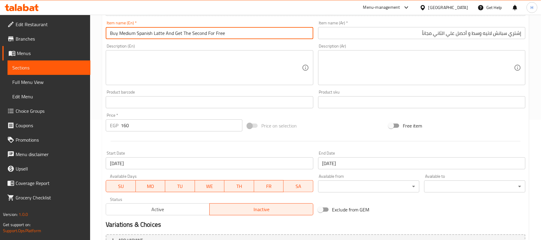
paste input "[PERSON_NAME]"
type input "Buy Medium [PERSON_NAME] And Get The Second For Free"
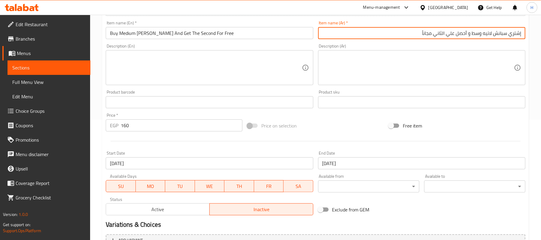
click at [472, 34] on input "إشتري سبانش لاتيه وسط و أحصل علي الثاني مجاناً" at bounding box center [421, 33] width 207 height 12
paste input "فرابيه فانيلا"
type input "إشتري فرابيه فانيلا وسط و أحصل علي الثاني مجاناً"
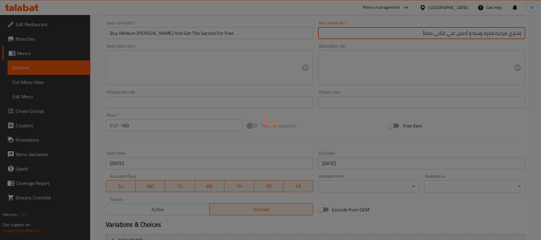
type input "0"
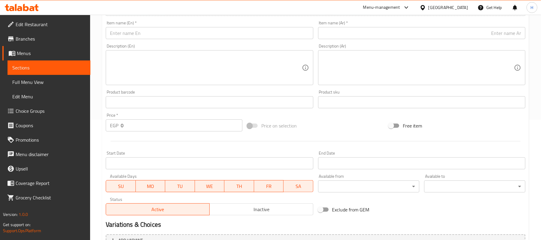
click at [177, 35] on input "text" at bounding box center [209, 33] width 207 height 12
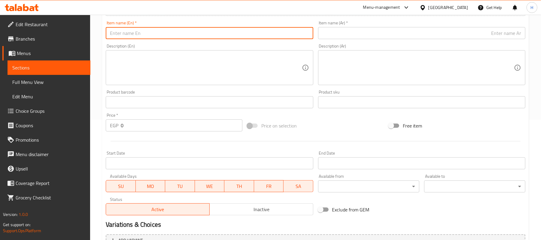
paste input "Buy Medium Spanish Latte And Get The Second For Free"
type input "Buy Medium Spanish Latte And Get The Second For Free"
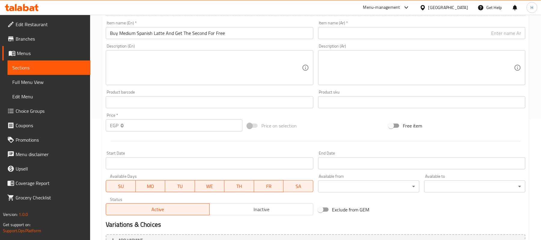
click at [365, 36] on input "text" at bounding box center [421, 33] width 207 height 12
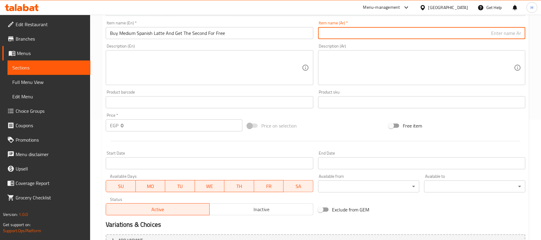
paste input "إشتري سبانش لاتيه وسط و أحصل علي الثاني مجاناً"
type input "إشتري سبانش لاتيه وسط و أحصل علي الثاني مجاناً"
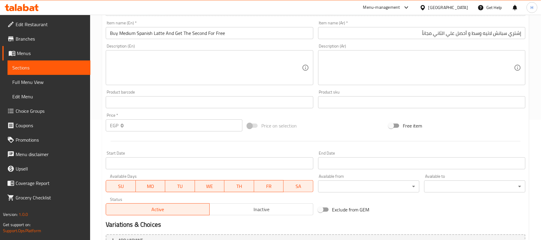
click at [136, 122] on input "0" at bounding box center [182, 125] width 122 height 12
type input "160"
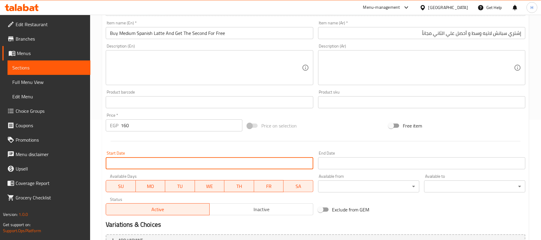
click at [174, 159] on input "Start Date" at bounding box center [209, 163] width 207 height 12
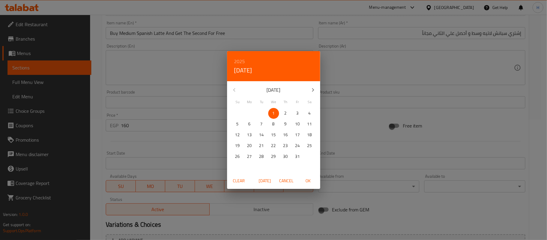
click at [310, 181] on span "OK" at bounding box center [308, 181] width 14 height 8
type input "[DATE]"
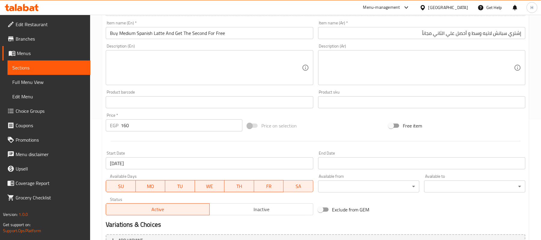
click at [331, 160] on input "Start Date" at bounding box center [421, 163] width 207 height 12
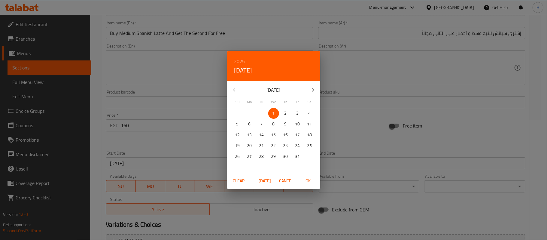
click at [286, 111] on p "2" at bounding box center [285, 113] width 2 height 8
click at [310, 180] on span "OK" at bounding box center [308, 181] width 14 height 8
type input "[DATE]"
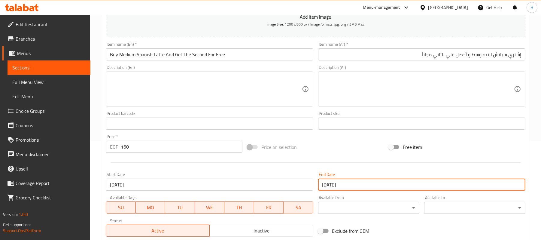
scroll to position [80, 0]
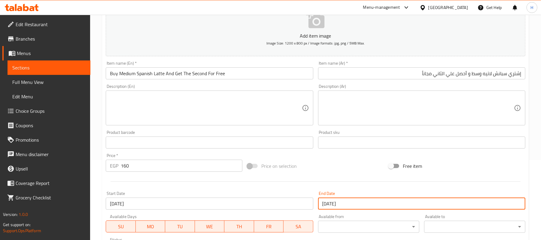
click at [166, 71] on input "Buy Medium Spanish Latte And Get The Second For Free" at bounding box center [209, 73] width 207 height 12
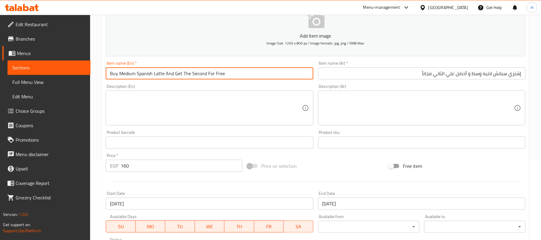
paste input "Frappe Caramel"
type input "Buy Medium Frappe Caramel And Get The Second For Free"
click at [483, 73] on input "إشتري سبانش لاتيه وسط و أحصل علي الثاني مجاناً" at bounding box center [421, 73] width 207 height 12
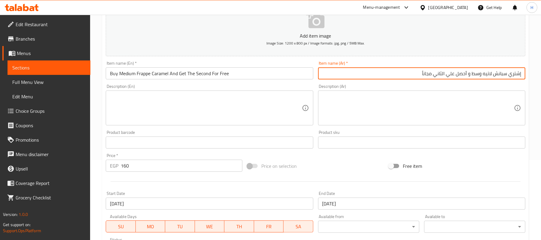
paste input "فرابيه كراميل"
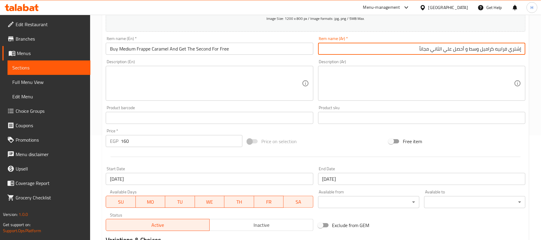
scroll to position [104, 0]
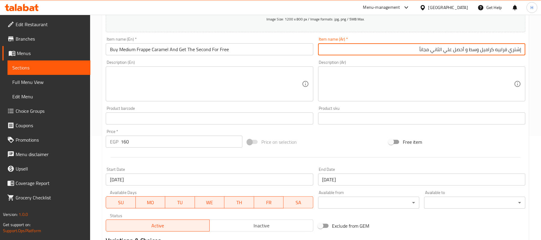
type input "إشتري فرابيه كراميل وسط و أحصل علي الثاني مجاناً"
click at [288, 226] on span "Inactive" at bounding box center [261, 225] width 99 height 9
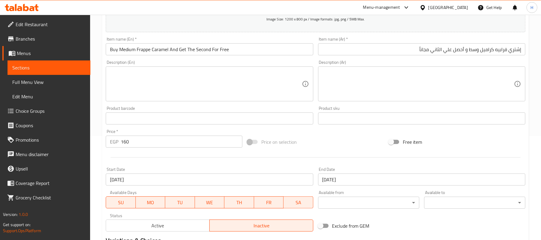
click at [268, 48] on input "Buy Medium Frappe Caramel And Get The Second For Free" at bounding box center [209, 49] width 207 height 12
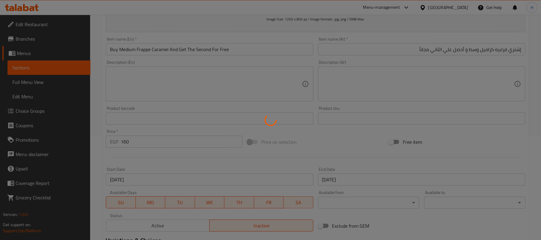
type input "0"
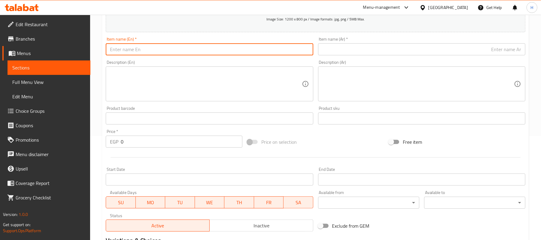
click at [179, 50] on input "text" at bounding box center [209, 49] width 207 height 12
paste input "Buy Medium Spanish Latte And Get The Second For Free"
type input "Buy Medium Spanish Latte And Get The Second For Free"
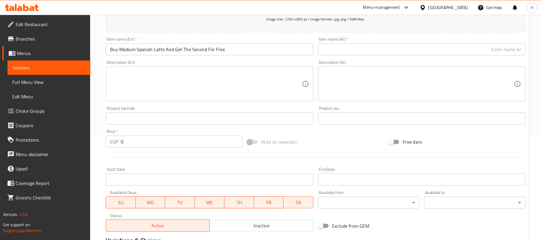
click at [360, 52] on input "text" at bounding box center [421, 49] width 207 height 12
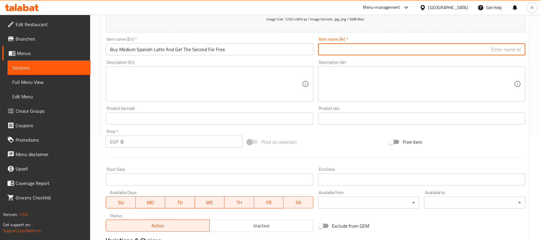
paste input "إشتري سبانش لاتيه وسط و أحصل علي الثاني مجاناً"
type input "إشتري سبانش لاتيه وسط و أحصل علي الثاني مجاناً"
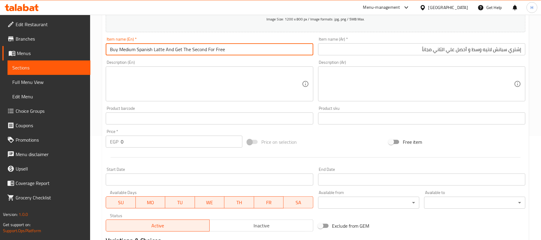
click at [167, 52] on input "Buy Medium Spanish Latte And Get The Second For Free" at bounding box center [209, 49] width 207 height 12
paste input "Frappe Mocha"
type input "Buy Medium Frappe Mocha And Get The Second For Free"
click at [507, 50] on input "إشتري سبانش لاتيه وسط و أحصل علي الثاني مجاناً" at bounding box center [421, 49] width 207 height 12
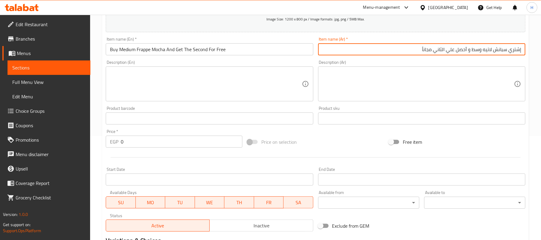
paste input "فرابيه موكا"
type input "إشتري فرابيه موكا وسط و أحصل علي الثاني مجاناً"
click at [165, 142] on input "0" at bounding box center [182, 141] width 122 height 12
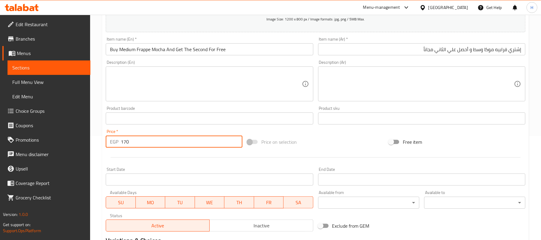
type input "170"
click at [190, 161] on div at bounding box center [315, 157] width 424 height 15
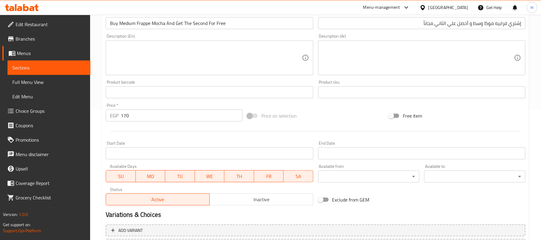
scroll to position [144, 0]
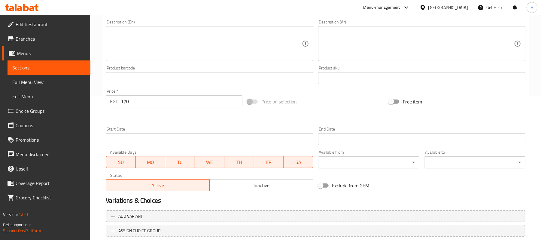
click at [202, 141] on input "Start Date" at bounding box center [209, 139] width 207 height 12
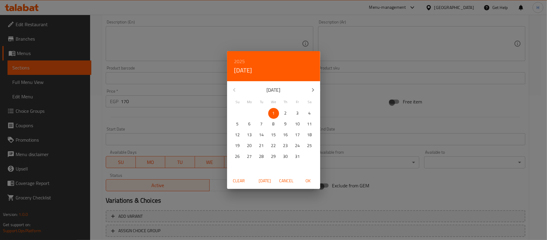
click at [310, 179] on span "OK" at bounding box center [308, 181] width 14 height 8
type input "[DATE]"
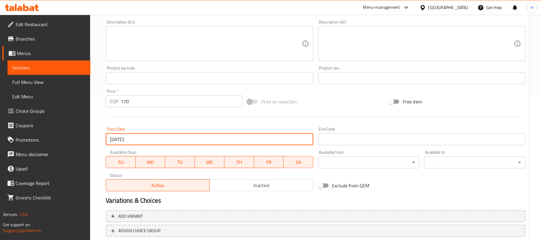
click at [332, 135] on input "Start Date" at bounding box center [421, 139] width 207 height 12
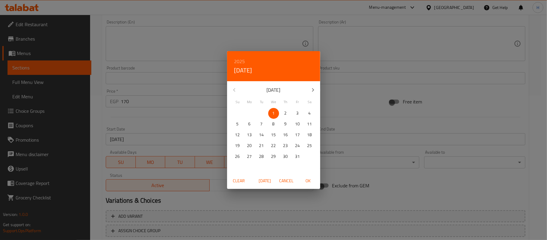
click at [285, 110] on p "2" at bounding box center [285, 113] width 2 height 8
click at [308, 180] on span "OK" at bounding box center [308, 181] width 14 height 8
type input "[DATE]"
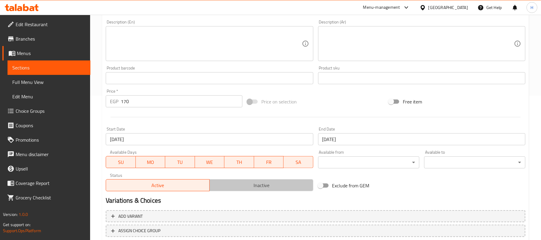
click at [268, 187] on span "Inactive" at bounding box center [261, 185] width 99 height 9
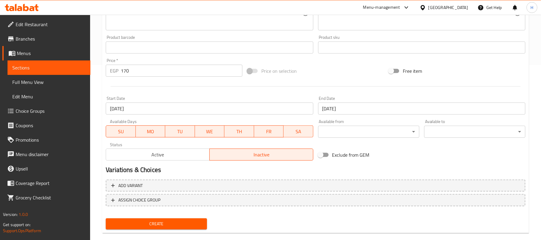
scroll to position [184, 0]
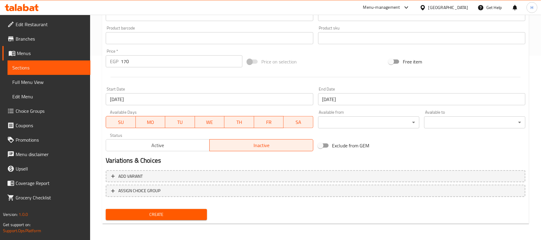
click at [159, 210] on span "Create" at bounding box center [156, 214] width 92 height 8
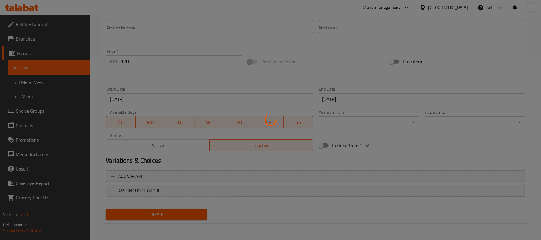
type input "0"
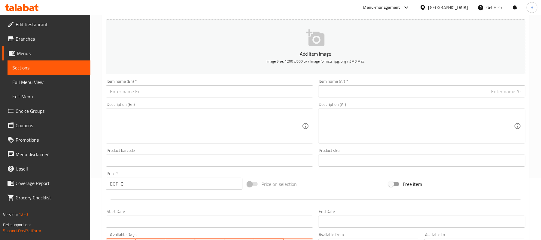
scroll to position [0, 0]
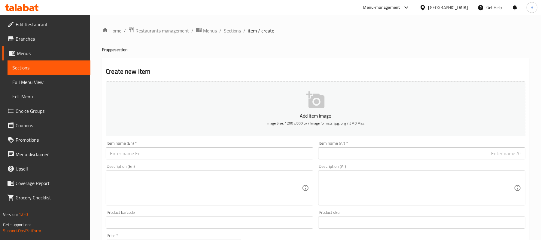
click at [204, 152] on input "text" at bounding box center [209, 153] width 207 height 12
paste input "Buy Medium Spanish Latte And Get The Second For Free"
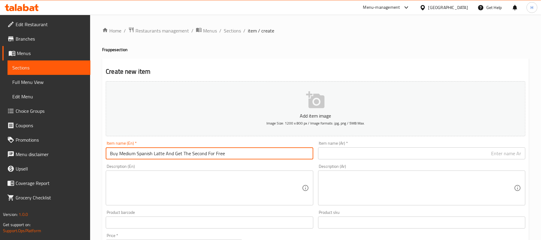
type input "Buy Medium Spanish Latte And Get The Second For Free"
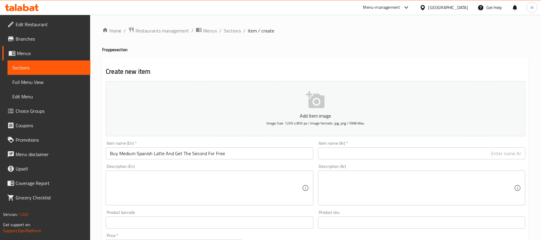
click at [359, 158] on input "text" at bounding box center [421, 153] width 207 height 12
paste input "إشتري سبانش لاتيه وسط و أحصل علي الثاني مجاناً"
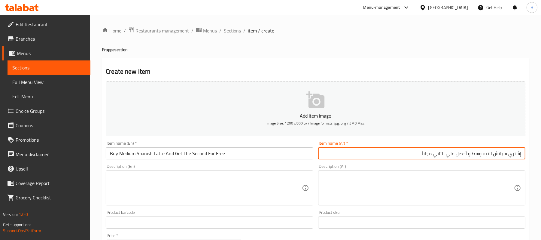
type input "إشتري سبانش لاتيه وسط و أحصل علي الثاني مجاناً"
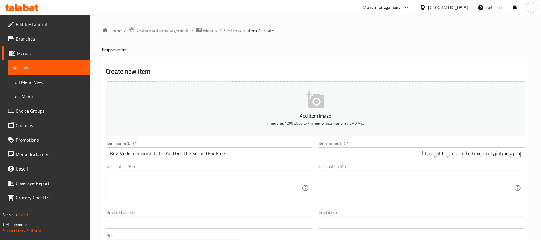
click at [151, 156] on input "Buy Medium Spanish Latte And Get The Second For Free" at bounding box center [209, 153] width 207 height 12
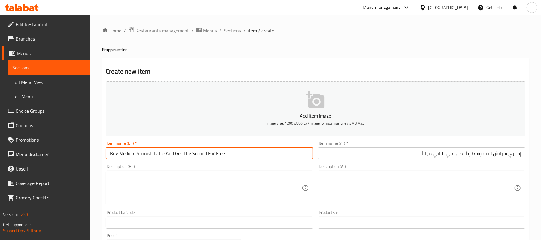
click at [164, 153] on input "Buy Medium Spanish Latte And Get The Second For Free" at bounding box center [209, 153] width 207 height 12
paste input "Frappe White Mocha"
type input "Buy Medium Frappe White Mocha And Get The Second For Free"
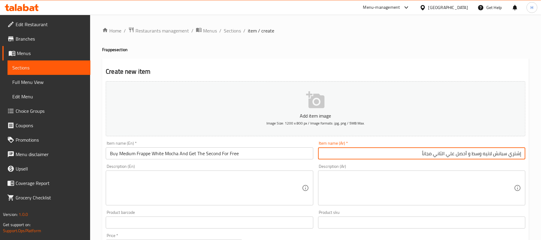
click at [470, 152] on input "إشتري سبانش لاتيه وسط و أحصل علي الثاني مجاناً" at bounding box center [421, 153] width 207 height 12
paste input "فرابية وايت موكا"
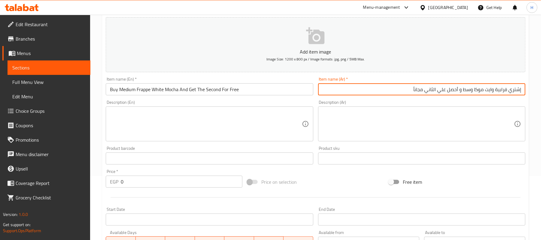
scroll to position [80, 0]
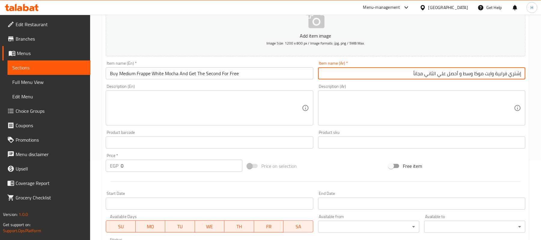
type input "إشتري فرابية وايت موكا وسط و أحصل علي الثاني مجاناً"
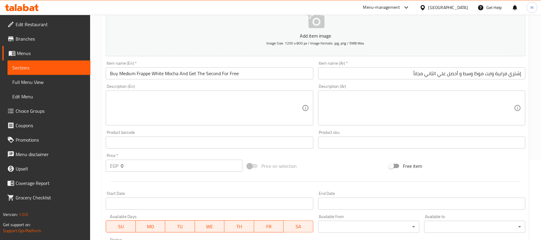
click at [177, 174] on div "Price   * EGP 0 Price *" at bounding box center [173, 162] width 141 height 23
click at [180, 168] on input "0" at bounding box center [182, 165] width 122 height 12
type input "170"
click at [197, 204] on input "Start Date" at bounding box center [209, 203] width 207 height 12
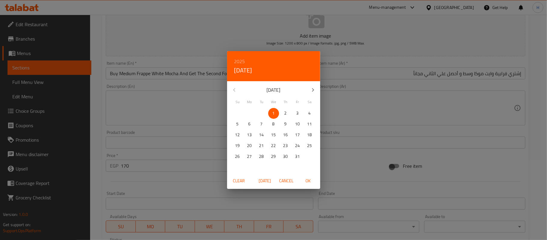
click at [307, 178] on span "OK" at bounding box center [308, 181] width 14 height 8
type input "[DATE]"
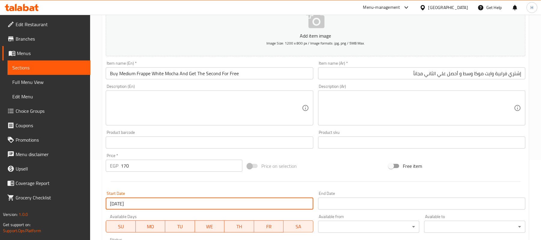
click at [330, 207] on input "Start Date" at bounding box center [421, 203] width 207 height 12
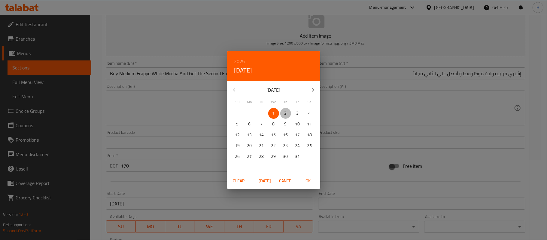
click at [286, 112] on p "2" at bounding box center [285, 113] width 2 height 8
click at [306, 179] on span "OK" at bounding box center [308, 181] width 14 height 8
type input "[DATE]"
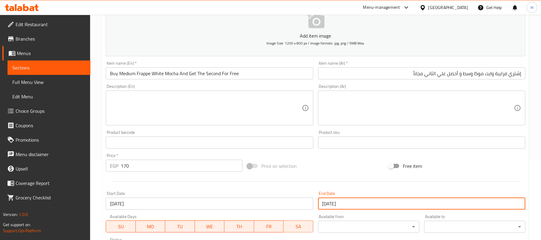
click at [330, 172] on div "Price on selection" at bounding box center [315, 166] width 141 height 16
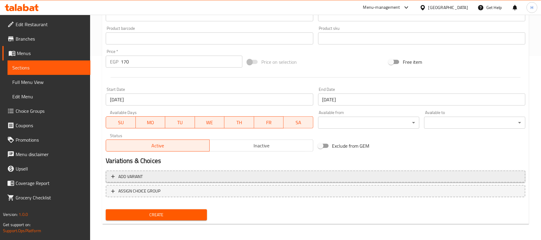
scroll to position [184, 0]
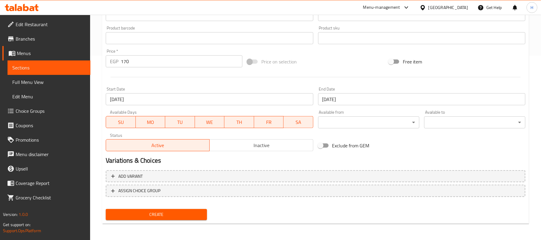
click at [268, 149] on span "Inactive" at bounding box center [261, 145] width 99 height 9
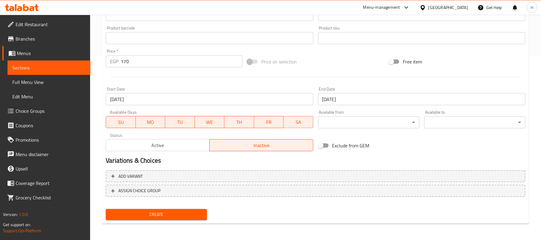
click at [247, 220] on div "Create" at bounding box center [315, 214] width 424 height 16
click at [171, 212] on span "Create" at bounding box center [156, 214] width 92 height 8
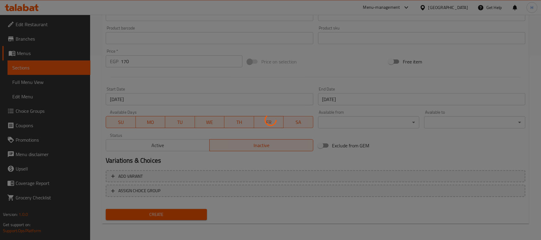
type input "0"
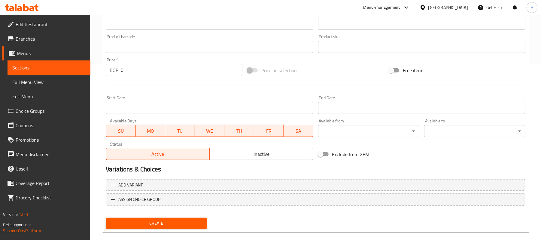
scroll to position [24, 0]
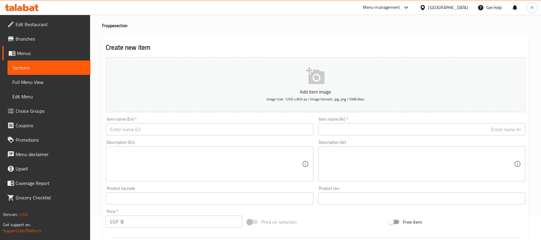
click at [176, 134] on input "text" at bounding box center [209, 129] width 207 height 12
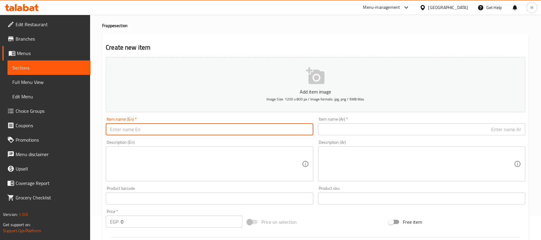
paste input "Buy Medium Spanish Latte And Get The Second For Free"
type input "Buy Medium Spanish Latte And Get The Second For Free"
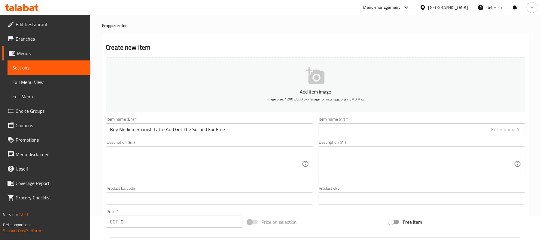
click at [351, 132] on input "text" at bounding box center [421, 129] width 207 height 12
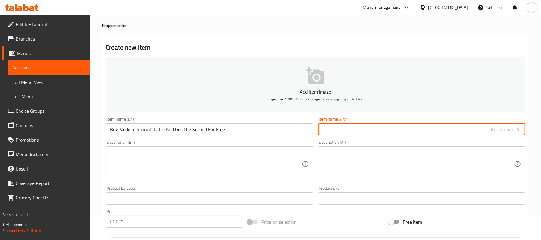
paste input "إشتري سبانش لاتيه وسط و أحصل علي الثاني مجاناً"
type input "إشتري سبانش لاتيه وسط و أحصل علي الثاني مجاناً"
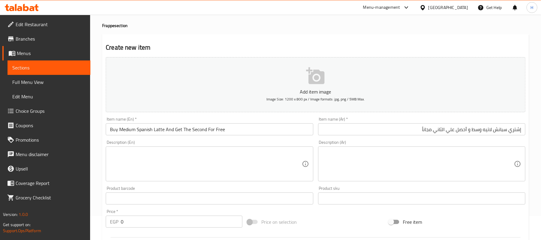
click at [137, 132] on input "Buy Medium Spanish Latte And Get The Second For Free" at bounding box center [209, 129] width 207 height 12
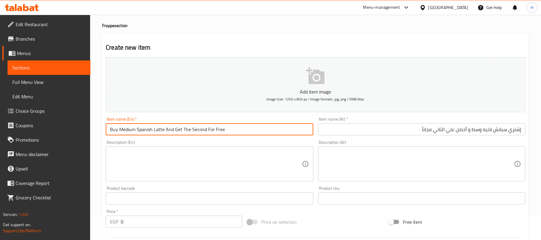
paste input "Frappe Lotus"
type input "Buy Medium Frappe Lotus And Get The Second For Free"
click at [503, 132] on input "إشتري سبانش لاتيه وسط و أحصل علي الثاني مجاناً" at bounding box center [421, 129] width 207 height 12
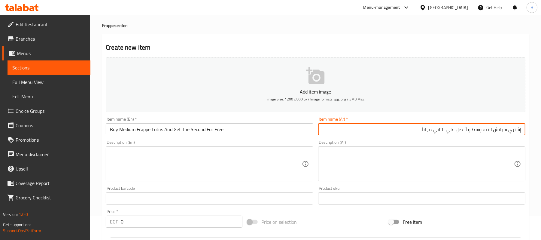
paste input "فرابيه لوتس"
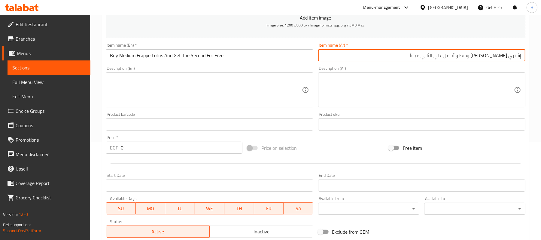
scroll to position [104, 0]
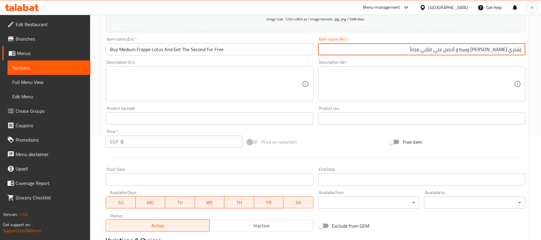
type input "إشتري فرابيه لوتس وسط و أحصل علي الثاني مجاناً"
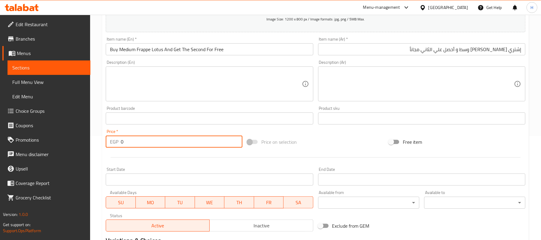
click at [172, 147] on input "0" at bounding box center [182, 141] width 122 height 12
type input "180"
click at [263, 164] on div at bounding box center [315, 157] width 424 height 15
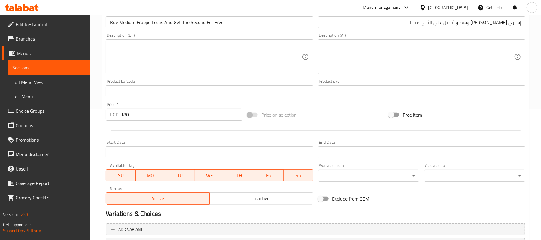
scroll to position [144, 0]
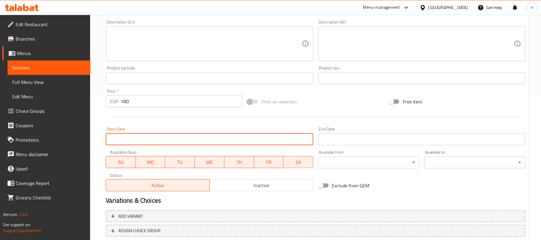
click at [247, 141] on input "Start Date" at bounding box center [209, 139] width 207 height 12
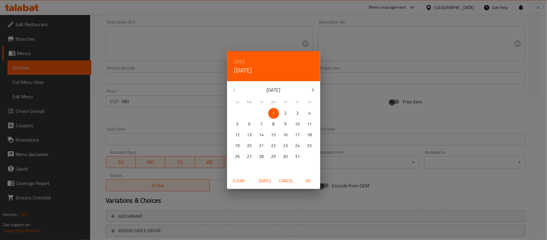
click at [307, 179] on span "OK" at bounding box center [308, 181] width 14 height 8
type input "[DATE]"
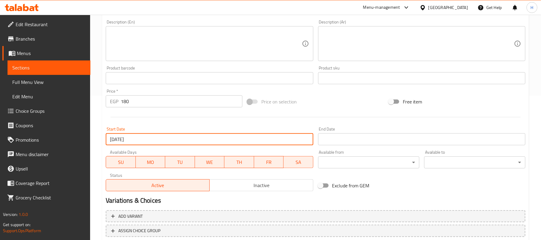
click at [329, 142] on input "Start Date" at bounding box center [421, 139] width 207 height 12
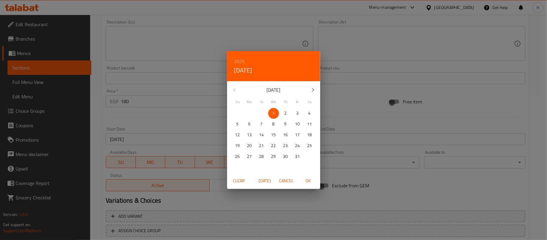
click at [280, 112] on span "2" at bounding box center [285, 113] width 11 height 8
click at [308, 182] on span "OK" at bounding box center [308, 181] width 14 height 8
type input "[DATE]"
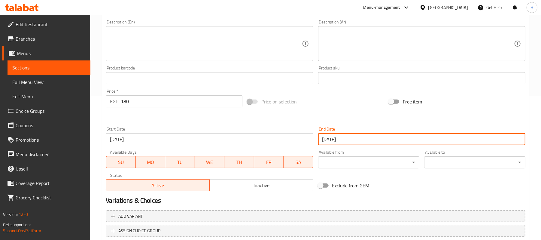
drag, startPoint x: 388, startPoint y: 200, endPoint x: 322, endPoint y: 194, distance: 66.0
click at [386, 200] on h2 "Variations & Choices" at bounding box center [315, 200] width 419 height 9
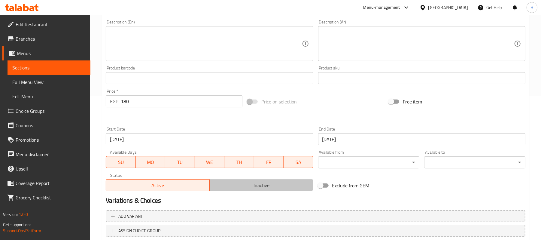
click at [289, 188] on span "Inactive" at bounding box center [261, 185] width 99 height 9
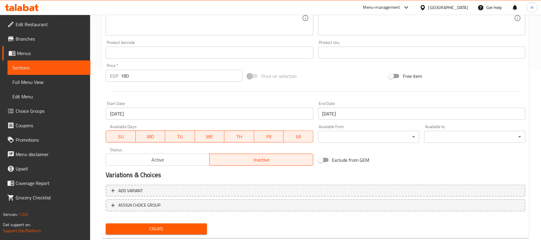
scroll to position [184, 0]
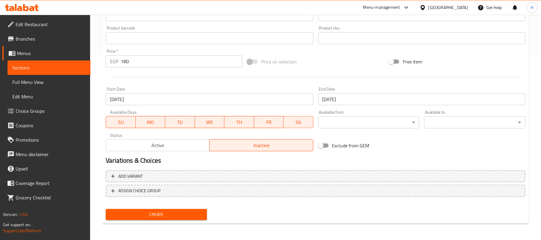
click at [181, 213] on span "Create" at bounding box center [156, 214] width 92 height 8
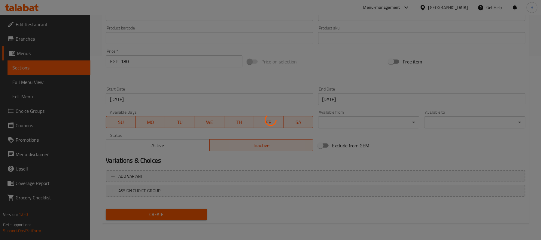
type input "0"
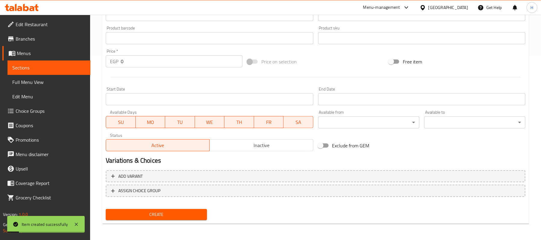
scroll to position [0, 0]
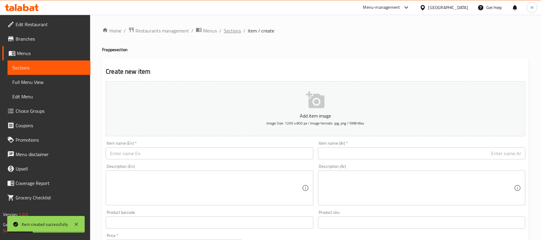
click at [236, 28] on span "Sections" at bounding box center [232, 30] width 17 height 7
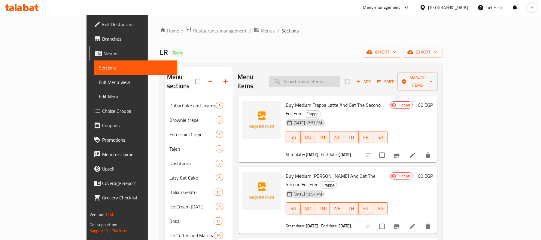
click at [319, 77] on input "search" at bounding box center [304, 81] width 71 height 11
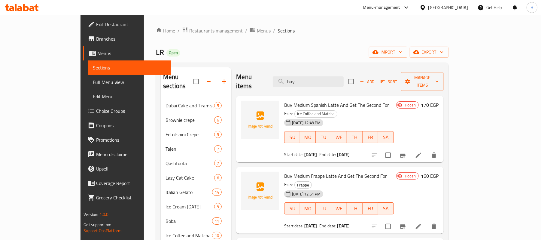
type input "buy"
click at [313, 171] on span "Buy Medium Frappe Latte And Get The Second For Free" at bounding box center [335, 179] width 103 height 17
copy h6 "Buy Medium Frappe Latte And Get The Second For Free"
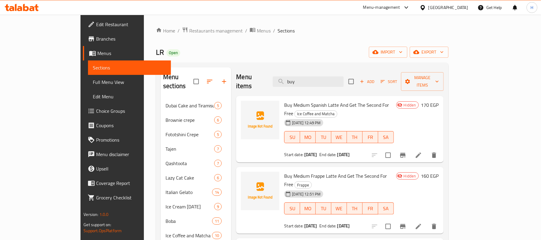
drag, startPoint x: 313, startPoint y: 222, endPoint x: 359, endPoint y: 226, distance: 46.8
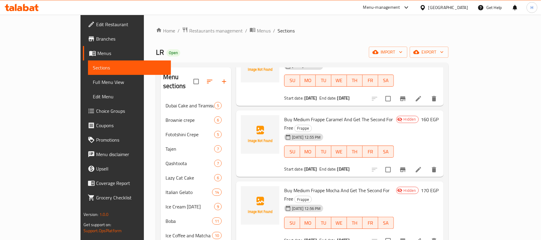
scroll to position [200, 0]
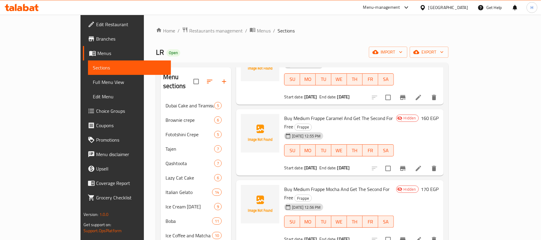
drag, startPoint x: 323, startPoint y: 213, endPoint x: 371, endPoint y: 209, distance: 47.6
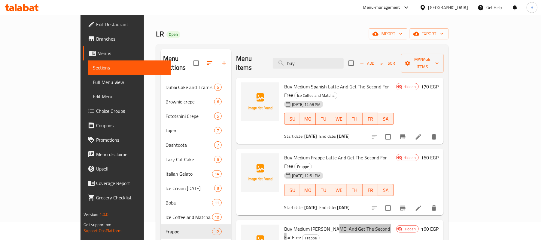
scroll to position [0, 0]
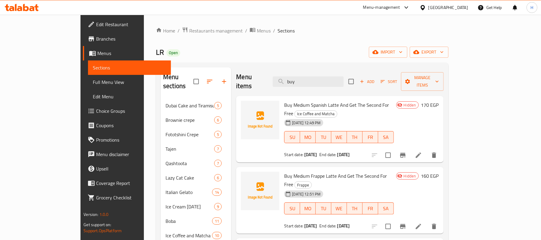
click at [310, 100] on span "Buy Medium Spanish Latte And Get The Second For Free" at bounding box center [336, 108] width 105 height 17
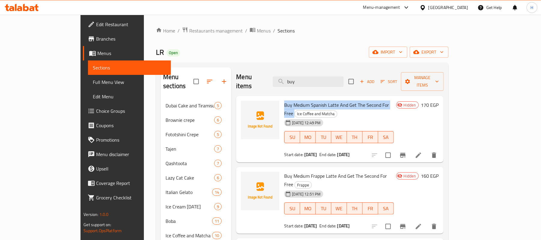
click at [310, 100] on span "Buy Medium Spanish Latte And Get The Second For Free" at bounding box center [336, 108] width 105 height 17
copy h6 "Buy Medium Spanish Latte And Get The Second For Free"
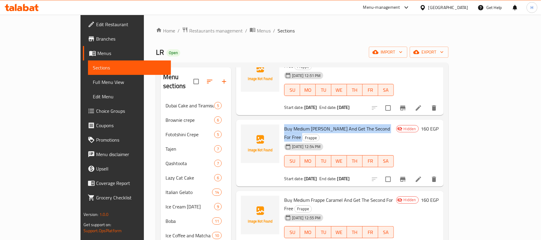
scroll to position [160, 0]
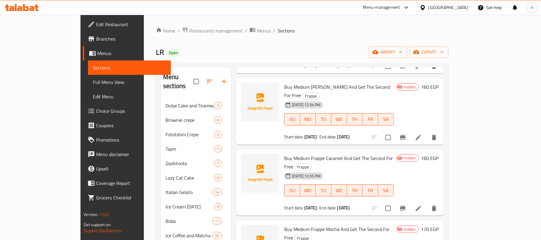
click at [312, 224] on span "Buy Medium Frappe Mocha And Get The Second For Free" at bounding box center [336, 232] width 105 height 17
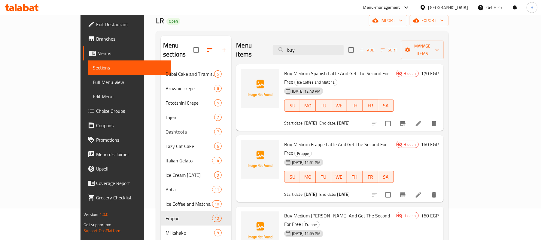
scroll to position [0, 0]
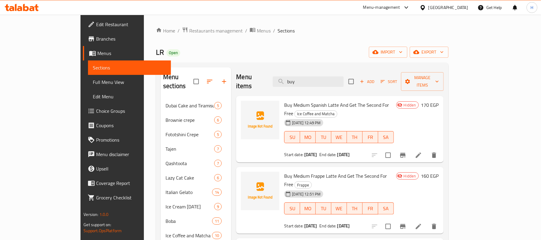
click at [400, 8] on div "Menu-management" at bounding box center [381, 7] width 37 height 7
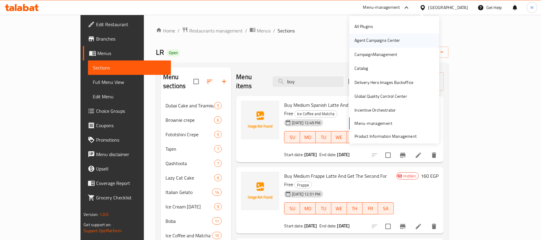
click at [386, 42] on div "Agent Campaigns Center" at bounding box center [376, 40] width 45 height 7
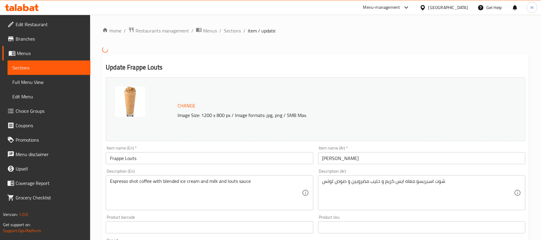
click at [128, 159] on input "Frappe Louts" at bounding box center [209, 158] width 207 height 12
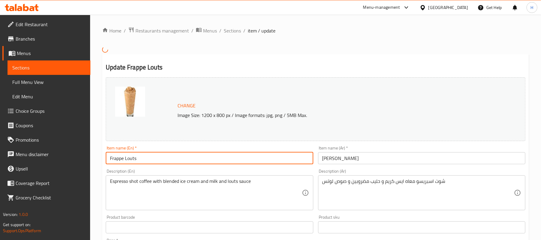
click at [128, 159] on input "Frappe Louts" at bounding box center [209, 158] width 207 height 12
type input "Frappe Lotus"
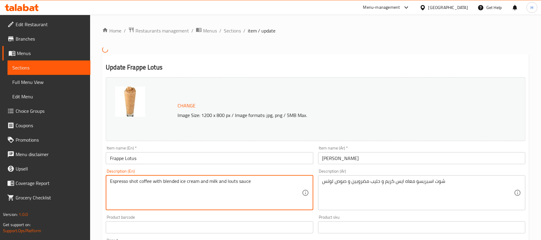
click at [230, 181] on textarea "Espresso shot coffee with blended ice cream and milk and louts sauce" at bounding box center [206, 192] width 192 height 29
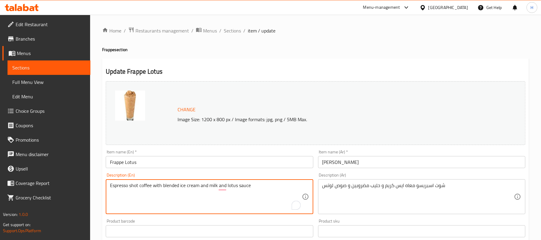
type textarea "Espresso shot coffee with blended ice cream and milk and lotus sauce"
click at [171, 162] on input "Frappe Lotus" at bounding box center [209, 162] width 207 height 12
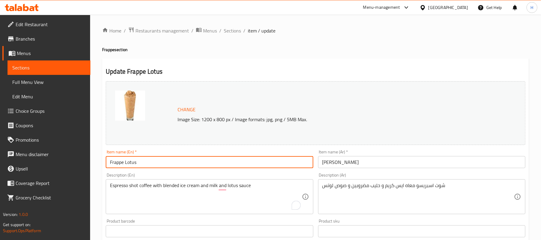
click at [171, 162] on input "Frappe Lotus" at bounding box center [209, 162] width 207 height 12
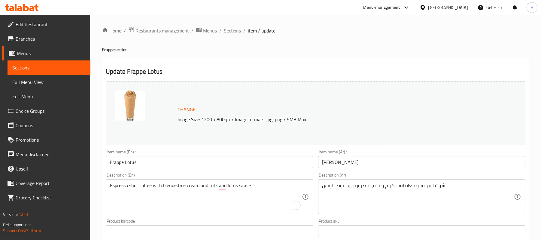
click at [234, 160] on input "Frappe Lotus" at bounding box center [209, 162] width 207 height 12
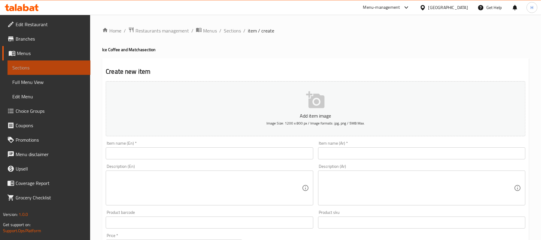
click at [33, 64] on span "Sections" at bounding box center [48, 67] width 73 height 7
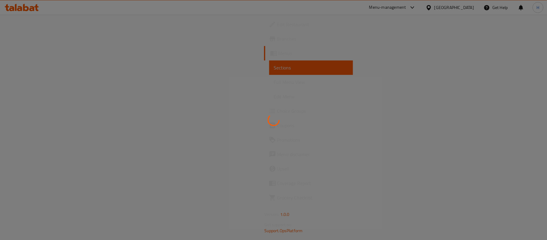
click at [31, 82] on div at bounding box center [273, 120] width 547 height 240
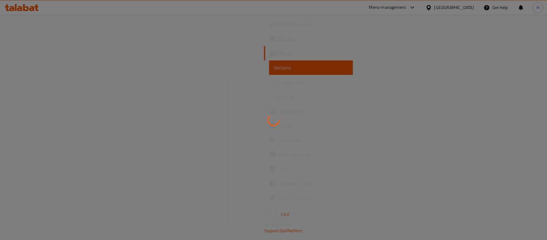
click at [31, 82] on div at bounding box center [273, 120] width 547 height 240
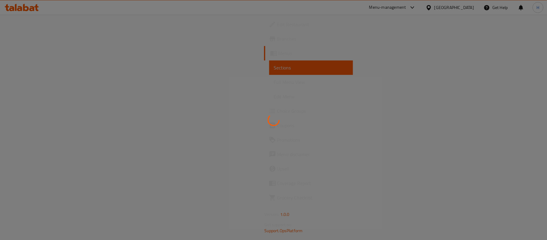
click at [31, 82] on div at bounding box center [273, 120] width 547 height 240
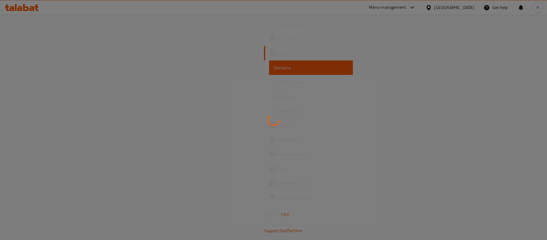
click at [31, 82] on div at bounding box center [273, 120] width 547 height 240
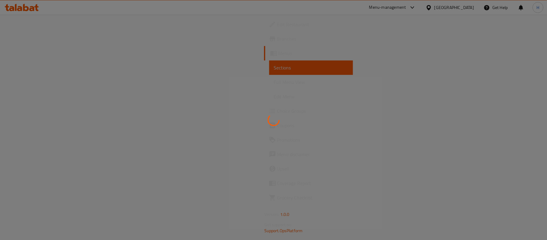
click at [31, 82] on div at bounding box center [273, 120] width 547 height 240
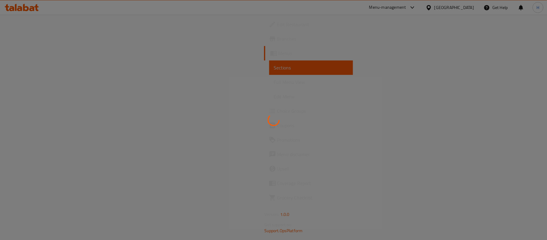
click at [31, 82] on div at bounding box center [273, 120] width 547 height 240
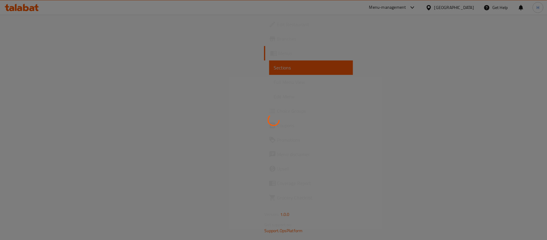
click at [31, 82] on div at bounding box center [273, 120] width 547 height 240
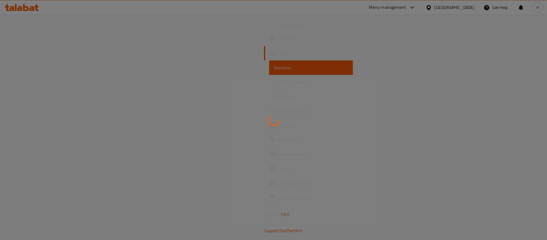
click at [31, 82] on div at bounding box center [273, 120] width 547 height 240
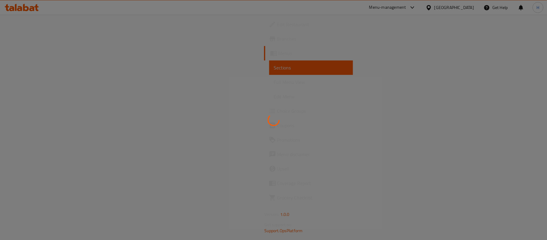
click at [31, 82] on div at bounding box center [273, 120] width 547 height 240
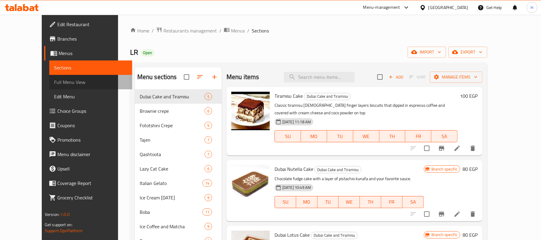
click at [54, 81] on span "Full Menu View" at bounding box center [90, 81] width 73 height 7
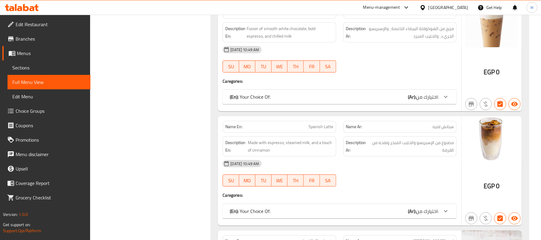
click at [342, 208] on div "(En): Your Choice Of: (Ar): اختيارك من:" at bounding box center [339, 211] width 234 height 14
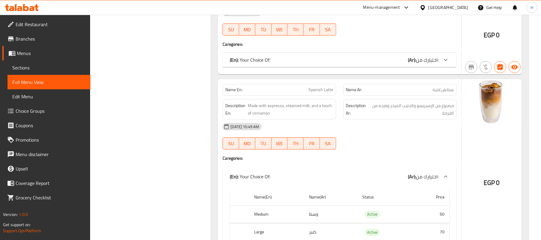
scroll to position [6497, 0]
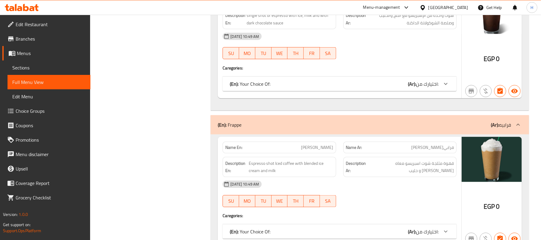
scroll to position [7322, 0]
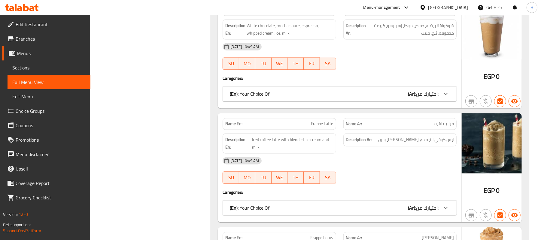
click at [321, 120] on span "Frappe Latte" at bounding box center [322, 123] width 22 height 6
copy span "Frappe Latte"
click at [449, 120] on span "فرابيه لاتيه" at bounding box center [444, 123] width 20 height 6
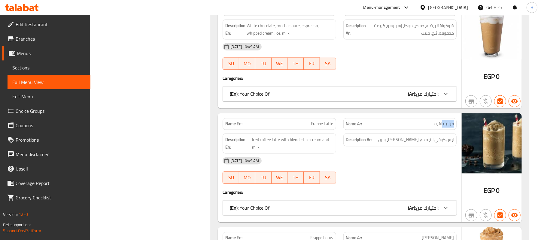
click at [449, 120] on span "فرابيه لاتيه" at bounding box center [444, 123] width 20 height 6
copy span "فرابيه لاتيه"
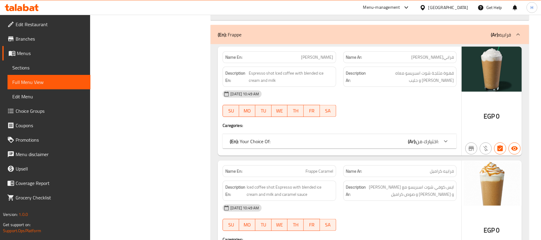
scroll to position [7042, 0]
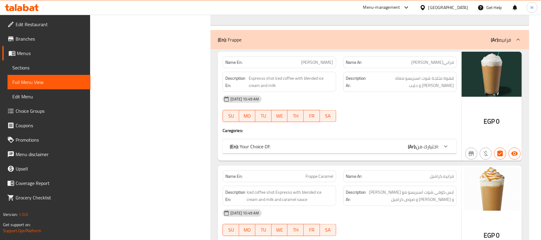
click at [321, 59] on span "[PERSON_NAME]" at bounding box center [317, 62] width 32 height 6
copy span "[PERSON_NAME]"
click at [436, 59] on span "فرابيه فانيلا" at bounding box center [432, 62] width 43 height 6
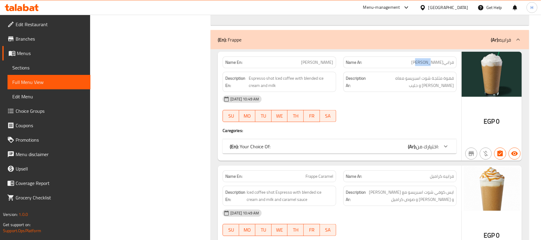
click at [436, 59] on span "فرابيه فانيلا" at bounding box center [432, 62] width 43 height 6
copy span "فرابيه فانيلا"
click at [452, 173] on span "فرابيه كراميل" at bounding box center [442, 176] width 24 height 6
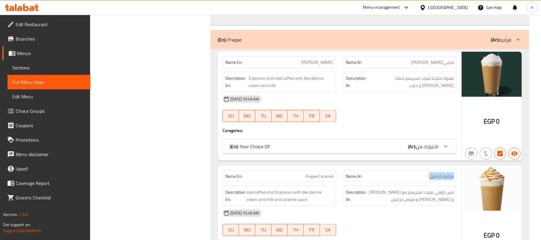
click at [452, 173] on span "فرابيه كراميل" at bounding box center [442, 176] width 24 height 6
copy span "فرابيه كراميل"
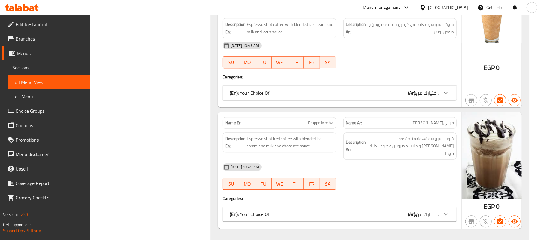
click at [443, 121] on span "فرابيه موكا" at bounding box center [432, 123] width 43 height 6
copy span "فرابيه موكا"
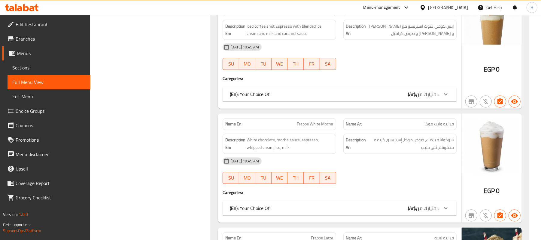
click at [448, 121] on span "فرابية وايت موكا" at bounding box center [438, 124] width 29 height 6
copy span "فرابية وايت موكا"
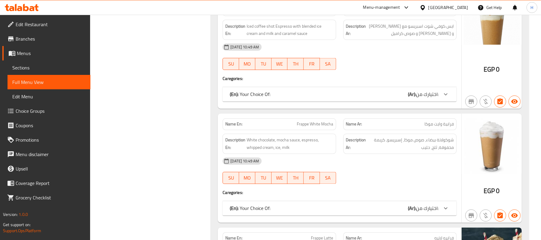
scroll to position [7436, 0]
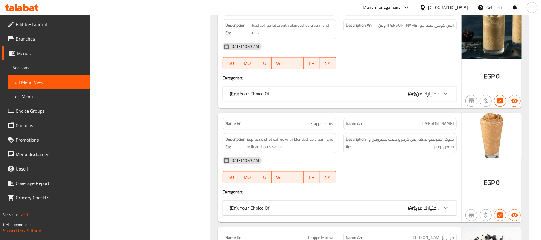
click at [452, 120] on span "فرابيه لوتس" at bounding box center [438, 123] width 32 height 6
copy span "فرابيه لوتس"
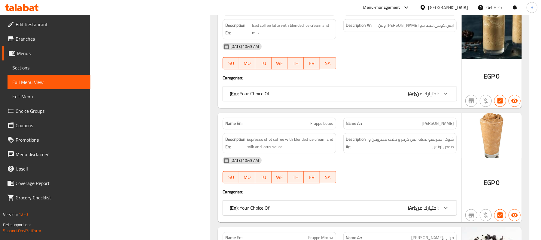
click at [35, 28] on span "Edit Restaurant" at bounding box center [51, 24] width 70 height 7
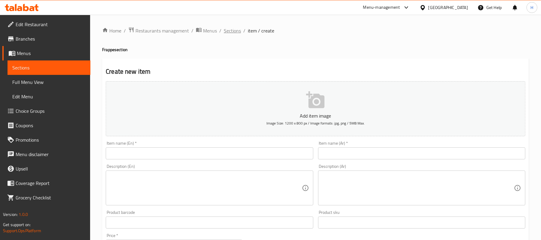
click at [227, 32] on span "Sections" at bounding box center [232, 30] width 17 height 7
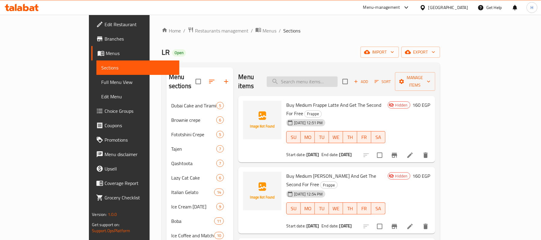
click at [337, 76] on input "search" at bounding box center [302, 81] width 71 height 11
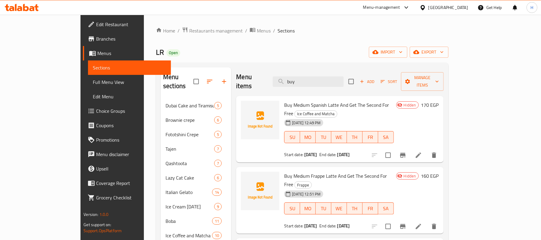
type input "buy"
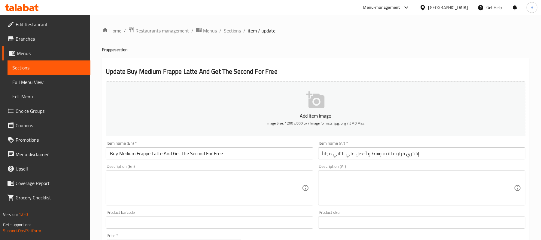
click at [262, 156] on input "Buy Medium Frappe Latte And Get The Second For Free" at bounding box center [209, 153] width 207 height 12
click at [326, 51] on h4 "Frappe section" at bounding box center [315, 50] width 427 height 6
click at [218, 156] on input "Buy Medium Spanish Latte And Get The Second For Free" at bounding box center [209, 153] width 207 height 12
click at [319, 50] on h4 "Ice Coffee and Matcha section" at bounding box center [315, 50] width 427 height 6
click at [235, 152] on input "Buy Medium Frappe Vanilla And Get The Second For Free" at bounding box center [209, 153] width 207 height 12
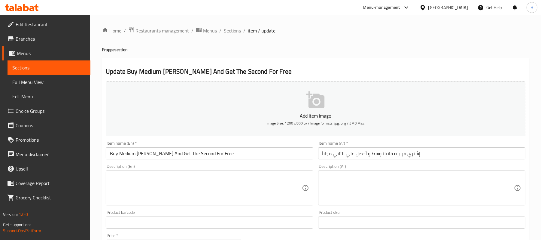
click at [354, 58] on div "Home / Restaurants management / Menus / Sections / item / update Frappe section…" at bounding box center [315, 220] width 427 height 386
click at [242, 155] on input "Buy Medium Frappe Caramel And Get The Second For Free" at bounding box center [209, 153] width 207 height 12
click at [344, 48] on h4 "Frappe section" at bounding box center [315, 50] width 427 height 6
click at [241, 154] on input "Buy Medium Frappe Mocha And Get The Second For Free" at bounding box center [209, 153] width 207 height 12
click at [270, 157] on input "Buy Medium Frappe White Mocha And Get The Second For Free" at bounding box center [209, 153] width 207 height 12
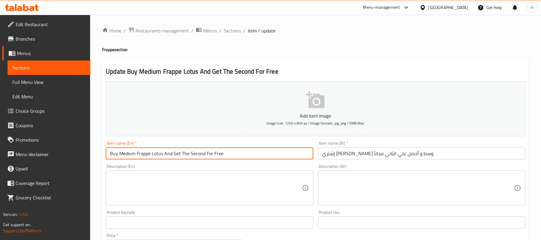
click at [233, 154] on input "Buy Medium Frappe Lotus And Get The Second For Free" at bounding box center [209, 153] width 207 height 12
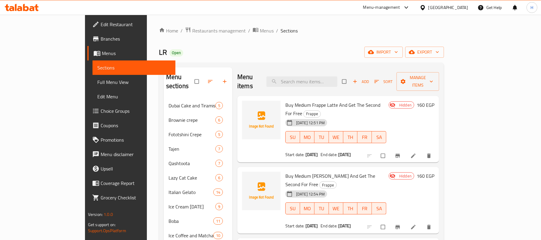
click at [101, 42] on span "Branches" at bounding box center [136, 38] width 70 height 7
click at [351, 77] on input "checkbox" at bounding box center [344, 81] width 13 height 11
checkbox input "true"
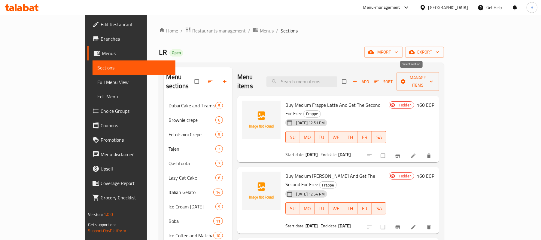
checkbox input "true"
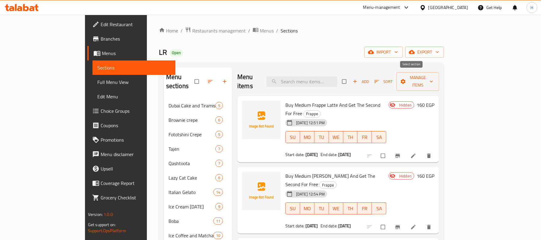
checkbox input "true"
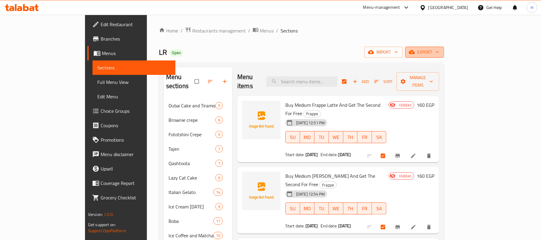
click at [439, 50] on span "export" at bounding box center [424, 52] width 29 height 8
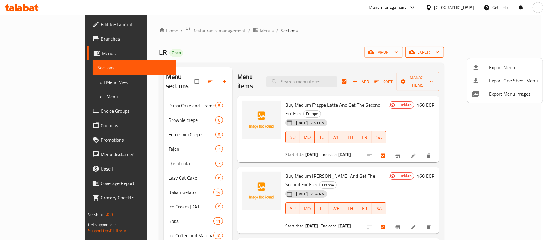
click at [511, 53] on div at bounding box center [273, 120] width 547 height 240
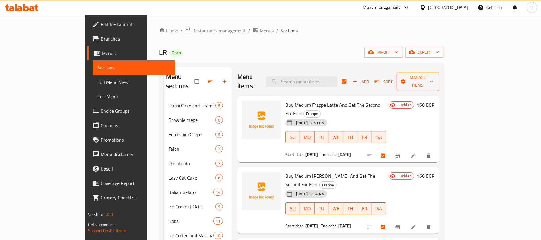
click at [434, 80] on span "Manage items" at bounding box center [417, 81] width 33 height 15
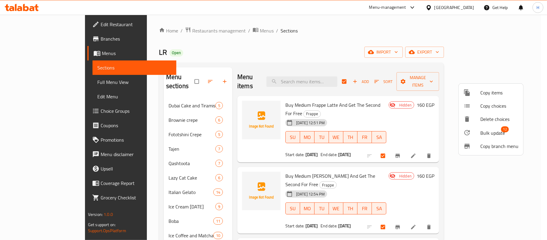
click at [434, 108] on div at bounding box center [273, 120] width 547 height 240
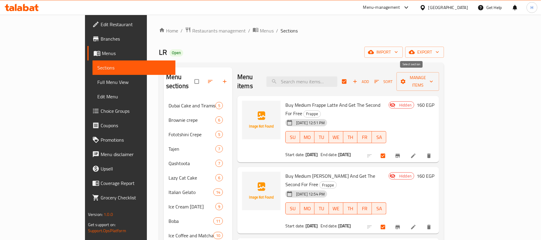
click at [351, 79] on input "checkbox" at bounding box center [344, 81] width 13 height 11
checkbox input "false"
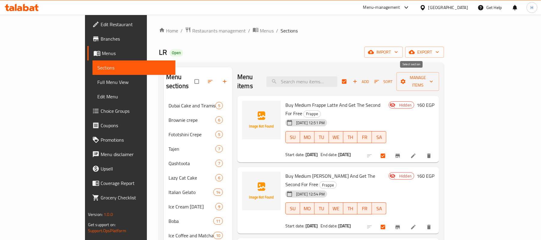
checkbox input "false"
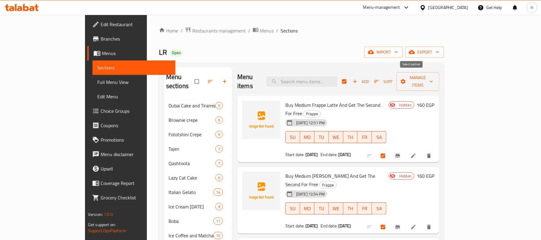
checkbox input "false"
click at [285, 100] on span "Buy Medium Frappe Latte And Get The Second For Free" at bounding box center [332, 108] width 95 height 17
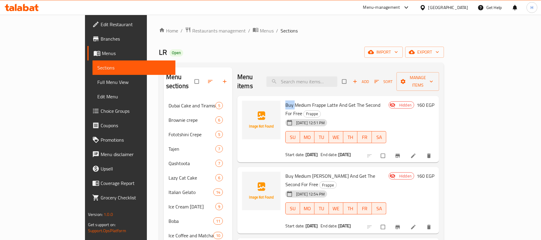
click at [285, 100] on span "Buy Medium Frappe Latte And Get The Second For Free" at bounding box center [332, 108] width 95 height 17
copy span "Buy"
click at [318, 78] on input "search" at bounding box center [301, 81] width 71 height 11
paste input "Buy"
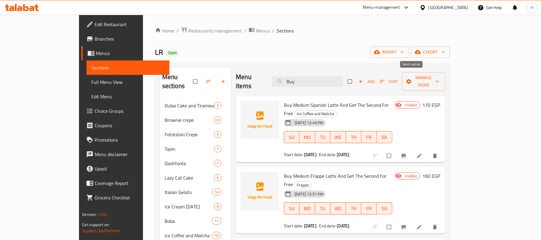
type input "Buy"
click at [357, 78] on input "checkbox" at bounding box center [350, 81] width 13 height 11
checkbox input "true"
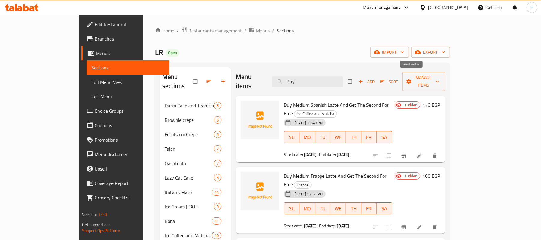
checkbox input "true"
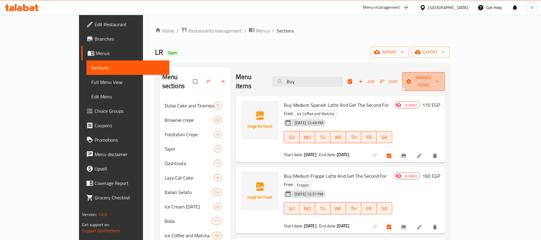
click at [445, 73] on button "Manage items" at bounding box center [423, 81] width 43 height 19
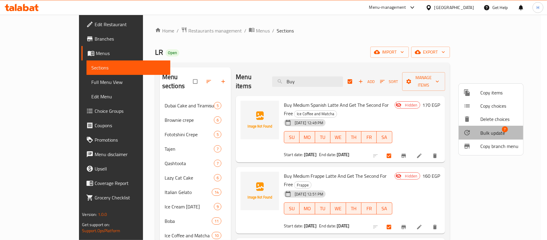
click at [502, 133] on span "Bulk update" at bounding box center [492, 132] width 25 height 7
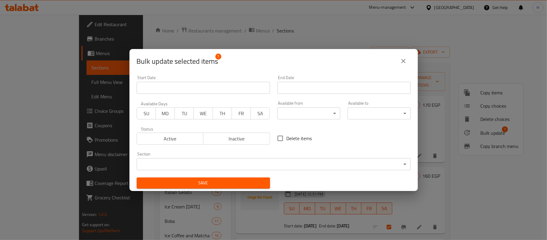
click at [181, 144] on div "Status Active Inactive" at bounding box center [203, 135] width 141 height 25
click at [180, 139] on span "Active" at bounding box center [170, 138] width 62 height 9
click at [208, 182] on span "Save" at bounding box center [203, 183] width 124 height 8
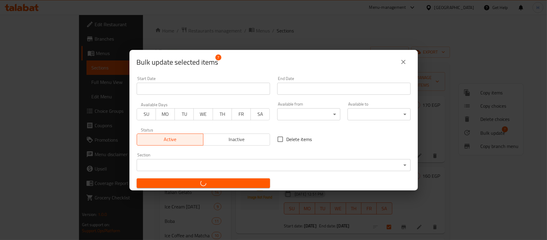
checkbox input "false"
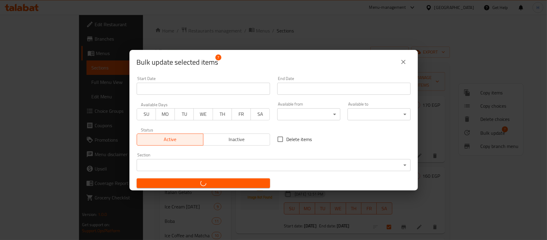
checkbox input "false"
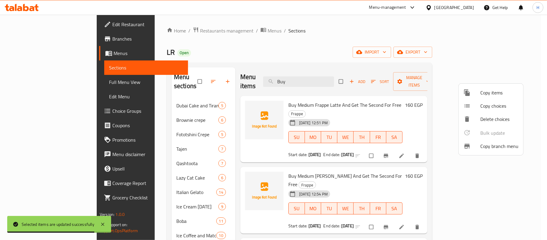
drag, startPoint x: 303, startPoint y: 50, endPoint x: 326, endPoint y: 75, distance: 33.6
click at [303, 51] on div at bounding box center [273, 120] width 547 height 240
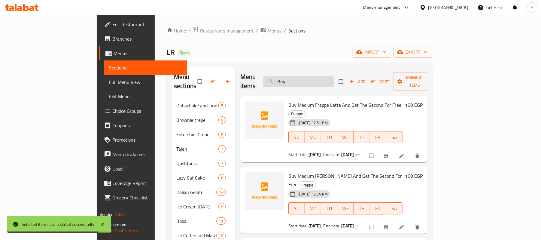
click at [327, 80] on input "Buy" at bounding box center [298, 81] width 71 height 11
click at [329, 81] on input "search" at bounding box center [298, 81] width 71 height 11
paste input "Buy"
type input "Buy"
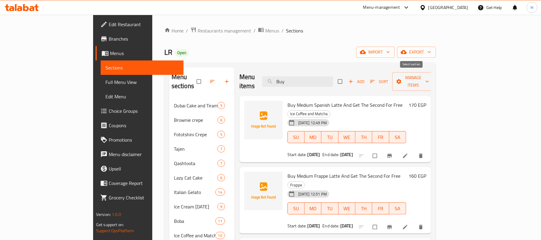
click at [347, 80] on input "checkbox" at bounding box center [340, 81] width 13 height 11
checkbox input "true"
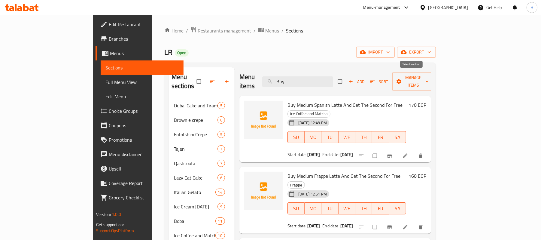
checkbox input "true"
click at [430, 78] on span "Manage items" at bounding box center [413, 81] width 33 height 15
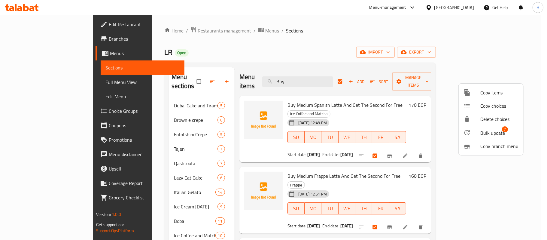
click at [486, 132] on span "Bulk update" at bounding box center [492, 132] width 25 height 7
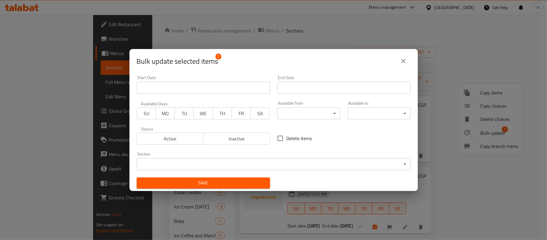
click at [249, 139] on span "Inactive" at bounding box center [237, 138] width 62 height 9
click at [252, 180] on span "Save" at bounding box center [203, 183] width 124 height 8
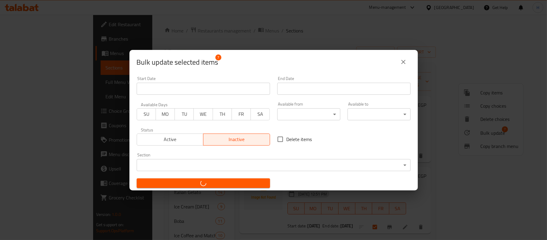
checkbox input "false"
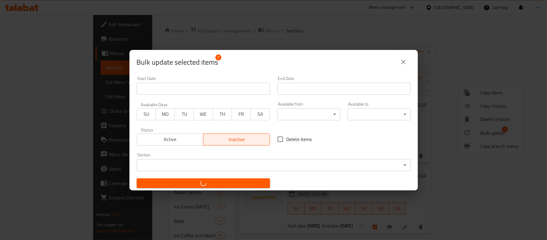
checkbox input "false"
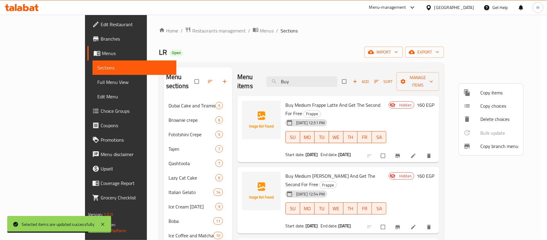
click at [331, 75] on div at bounding box center [273, 120] width 547 height 240
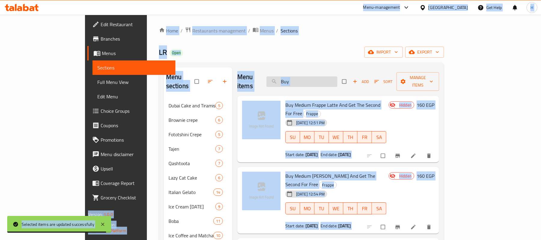
click at [329, 77] on input "Buy" at bounding box center [301, 81] width 71 height 11
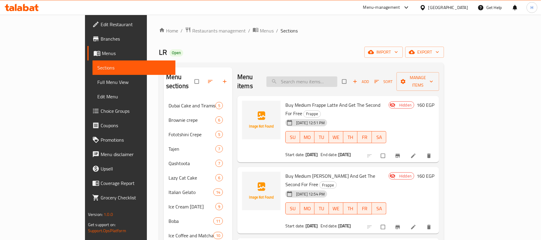
paste input "Buy"
type input "Buy"
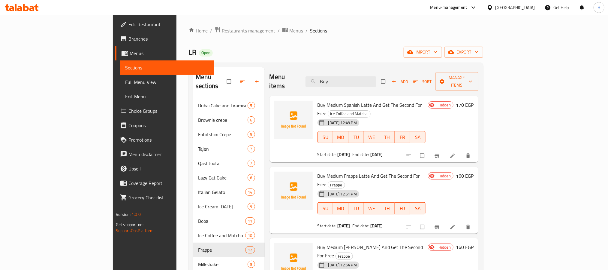
click at [353, 239] on span "Buy Medium [PERSON_NAME] And Get The Second For Free" at bounding box center [371, 250] width 106 height 17
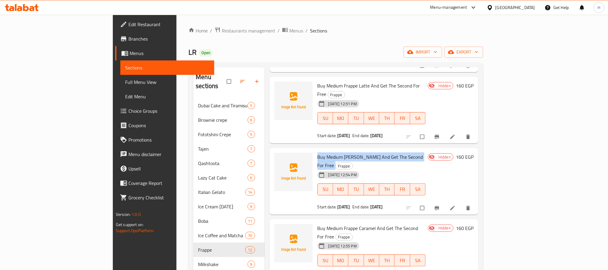
scroll to position [135, 0]
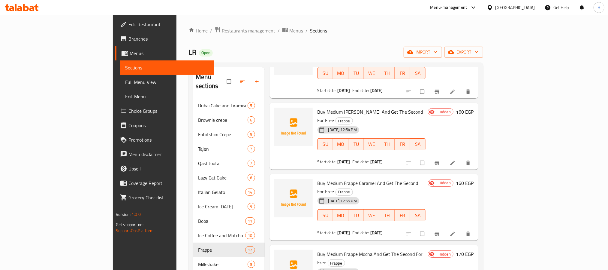
click at [338, 239] on span "Buy Medium Frappe Mocha And Get The Second For Free" at bounding box center [370, 257] width 105 height 17
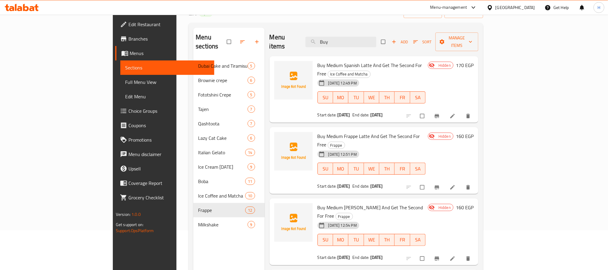
scroll to position [0, 0]
